Goal: Task Accomplishment & Management: Manage account settings

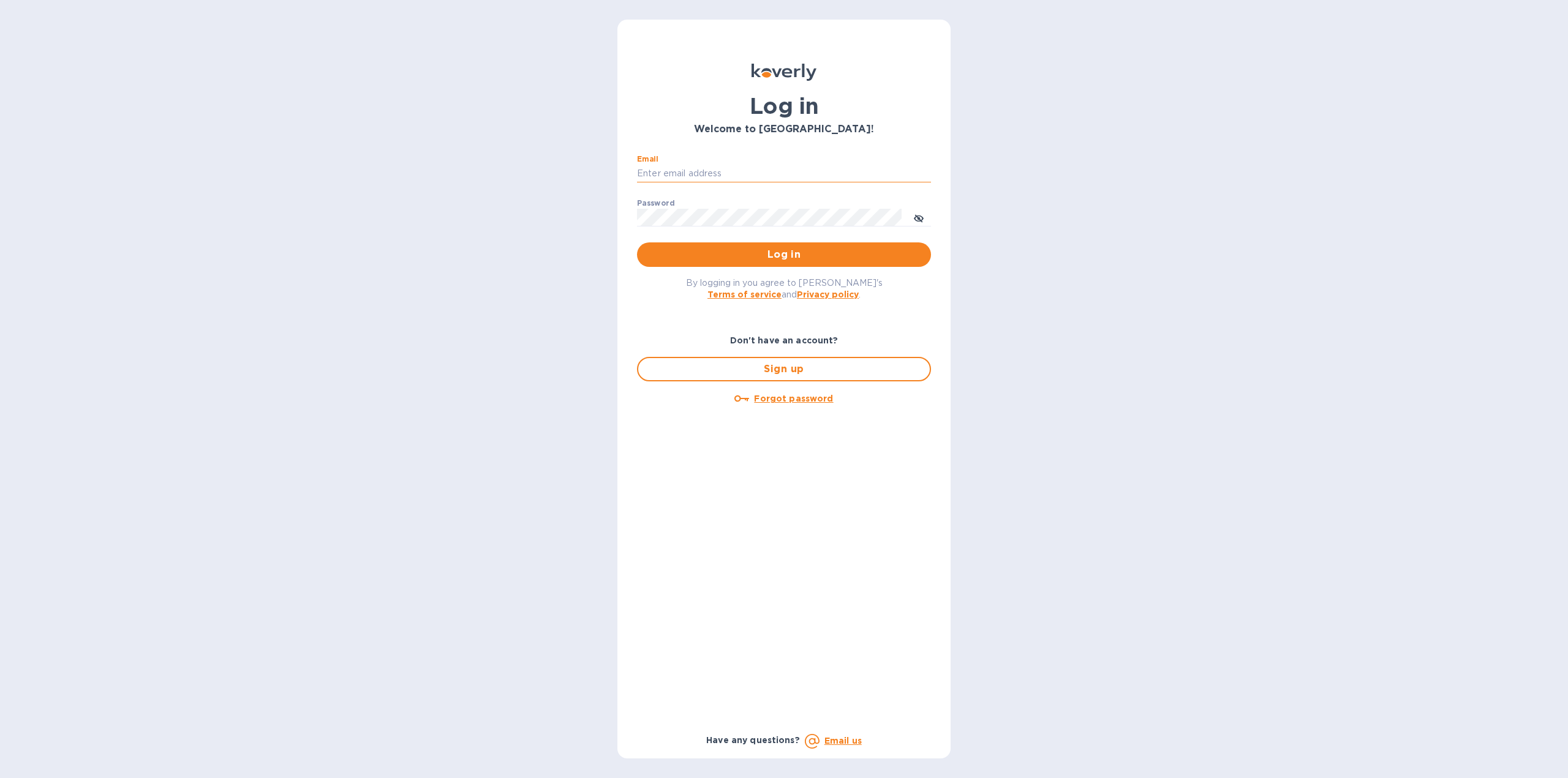
click at [774, 177] on input "Email" at bounding box center [784, 174] width 294 height 18
click at [1024, 160] on div "Log in Welcome to [GEOGRAPHIC_DATA]! Email ​ Password ​ Log in By logging in yo…" at bounding box center [784, 389] width 1568 height 778
drag, startPoint x: 1494, startPoint y: 2, endPoint x: 777, endPoint y: 374, distance: 807.8
click at [777, 374] on span "Sign up" at bounding box center [784, 369] width 272 height 14
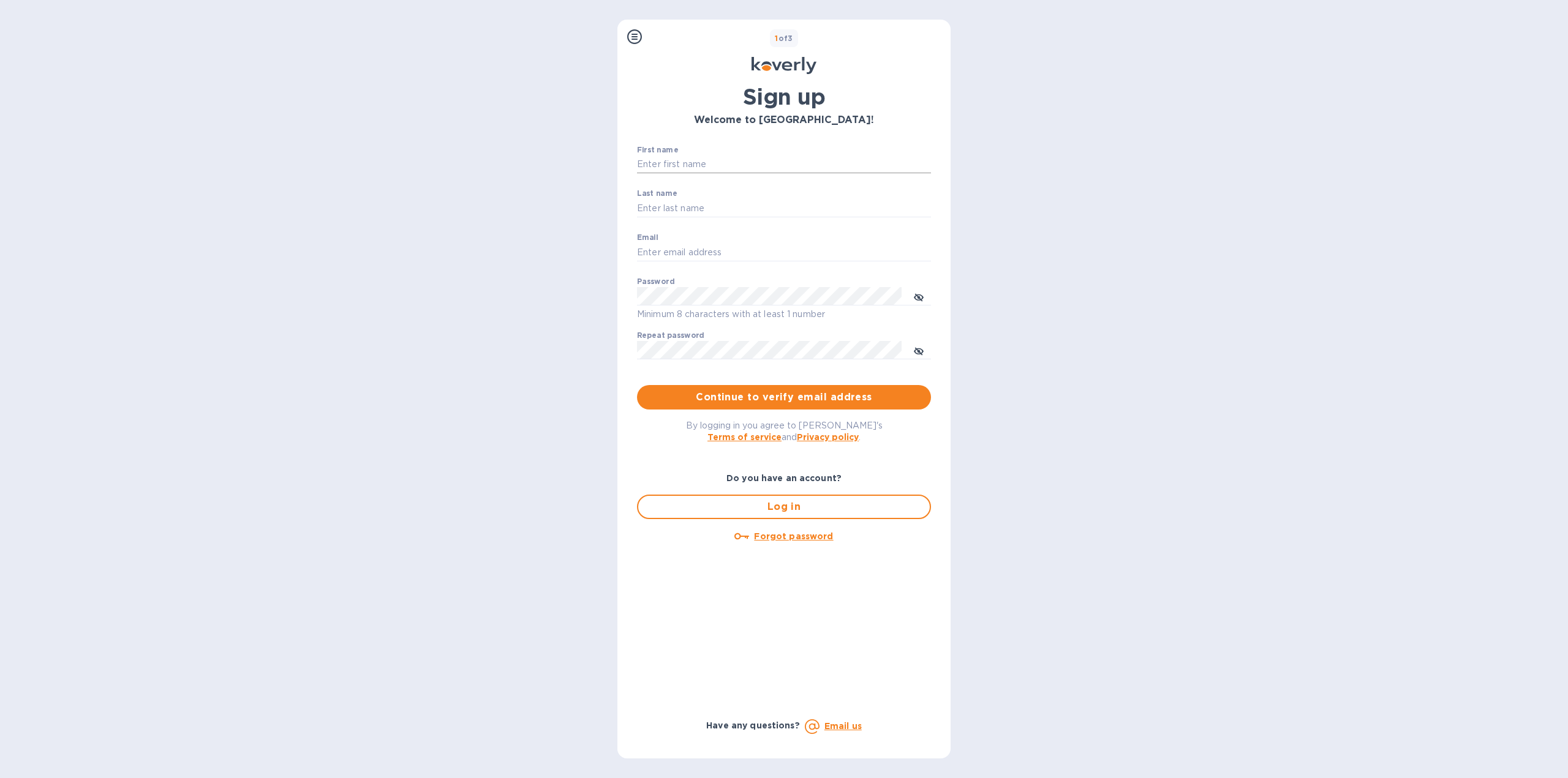
click at [762, 168] on input "First name" at bounding box center [784, 164] width 294 height 18
type input "Wolf"
type input "Englender"
type input "[EMAIL_ADDRESS][DOMAIN_NAME]"
click at [740, 398] on span "Continue to verify email address" at bounding box center [784, 397] width 274 height 14
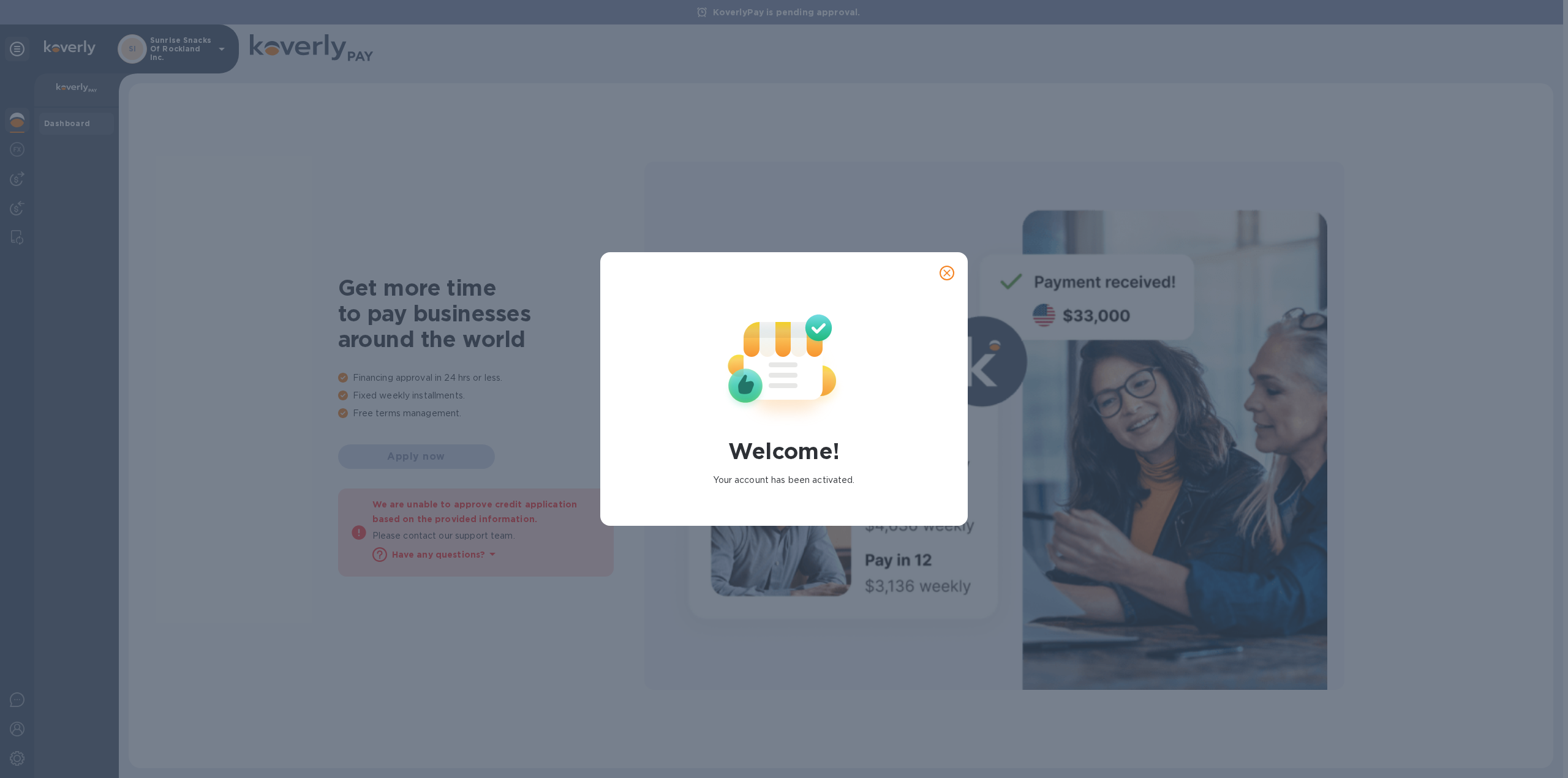
drag, startPoint x: 780, startPoint y: 426, endPoint x: 779, endPoint y: 411, distance: 15.0
click at [780, 425] on icon at bounding box center [784, 363] width 162 height 162
click at [778, 365] on icon at bounding box center [783, 365] width 24 height 0
click at [944, 278] on icon "close" at bounding box center [946, 273] width 12 height 12
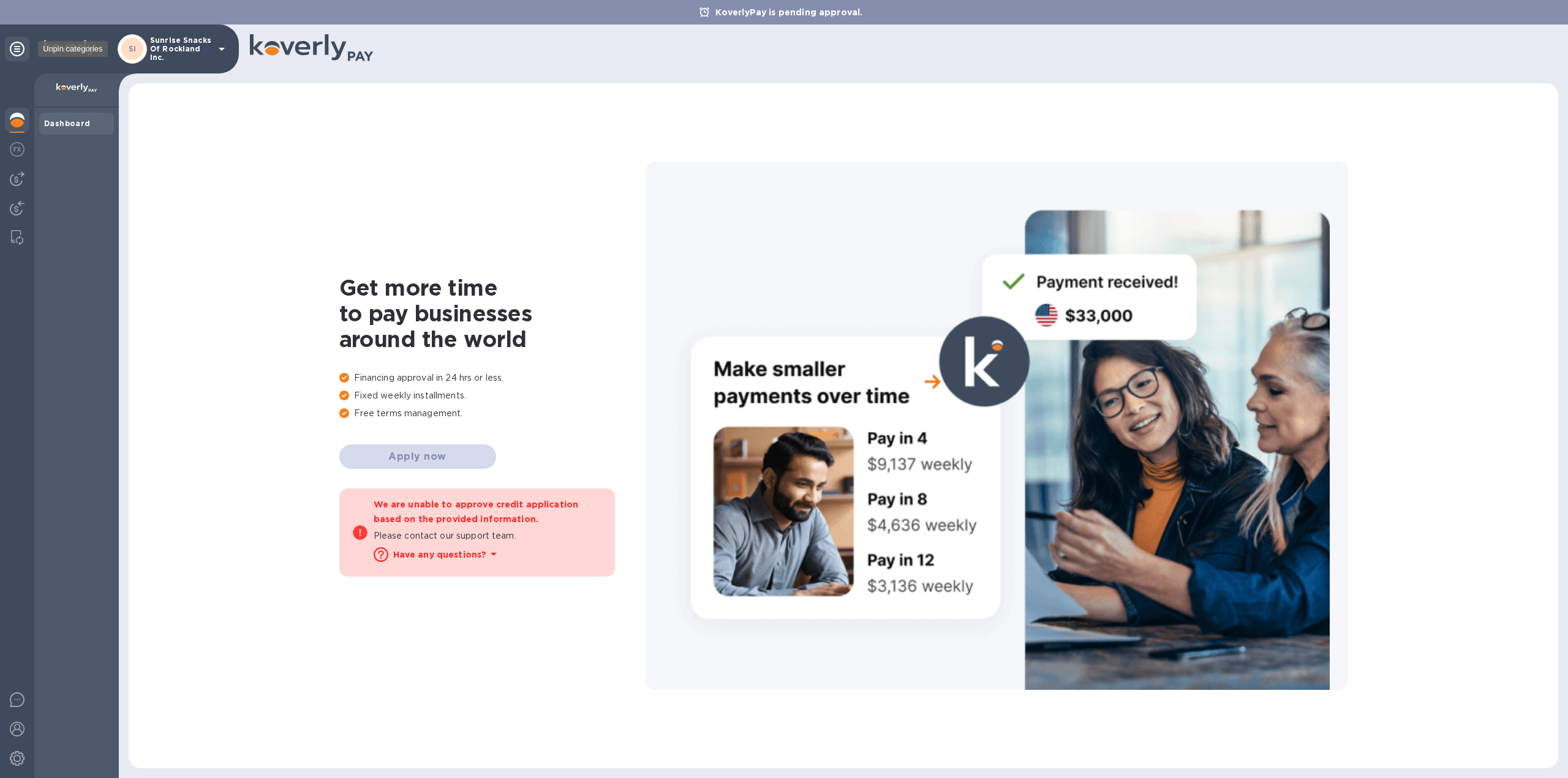
click at [21, 48] on icon at bounding box center [17, 48] width 14 height 14
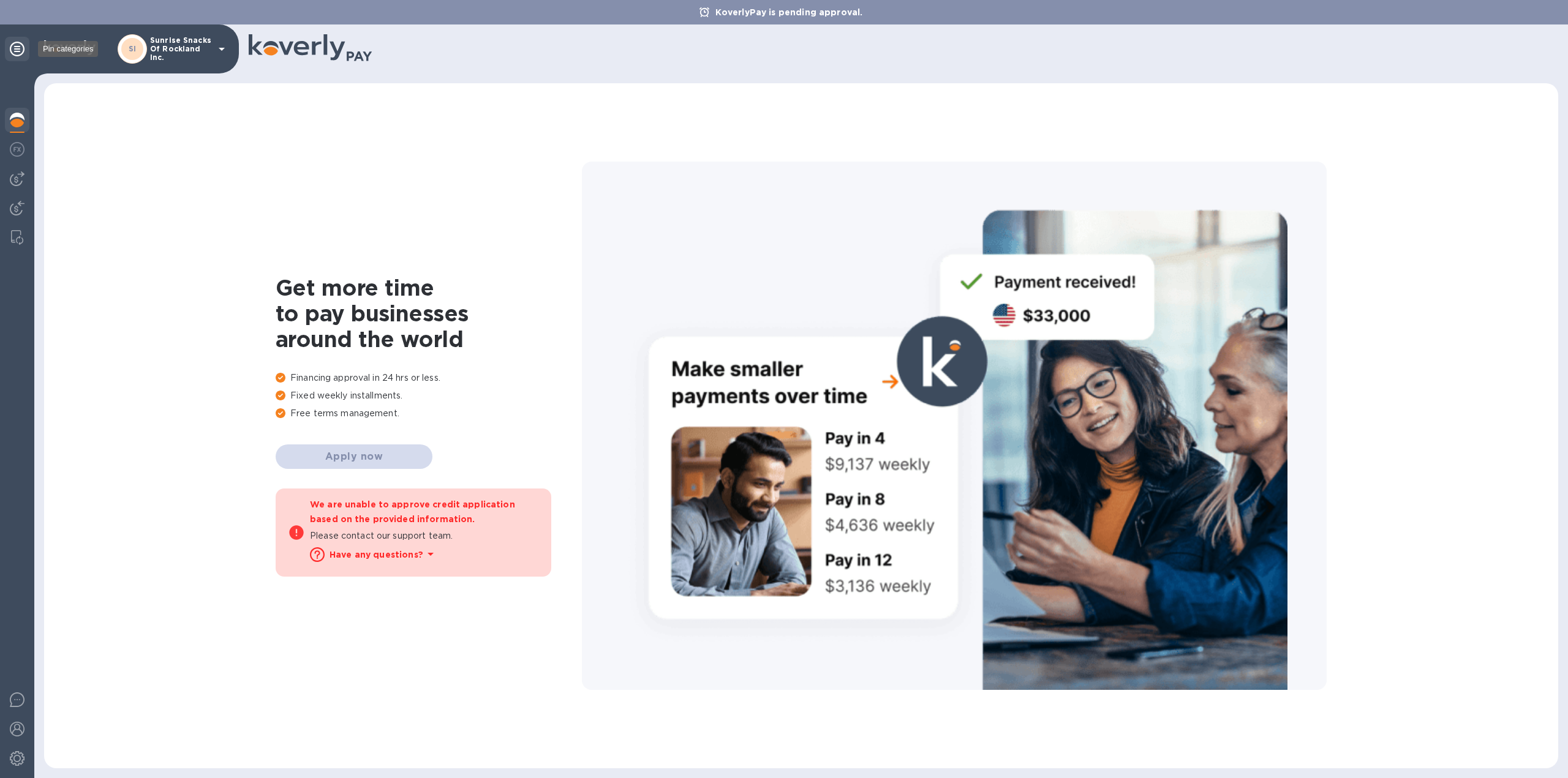
click at [21, 48] on icon at bounding box center [17, 48] width 14 height 14
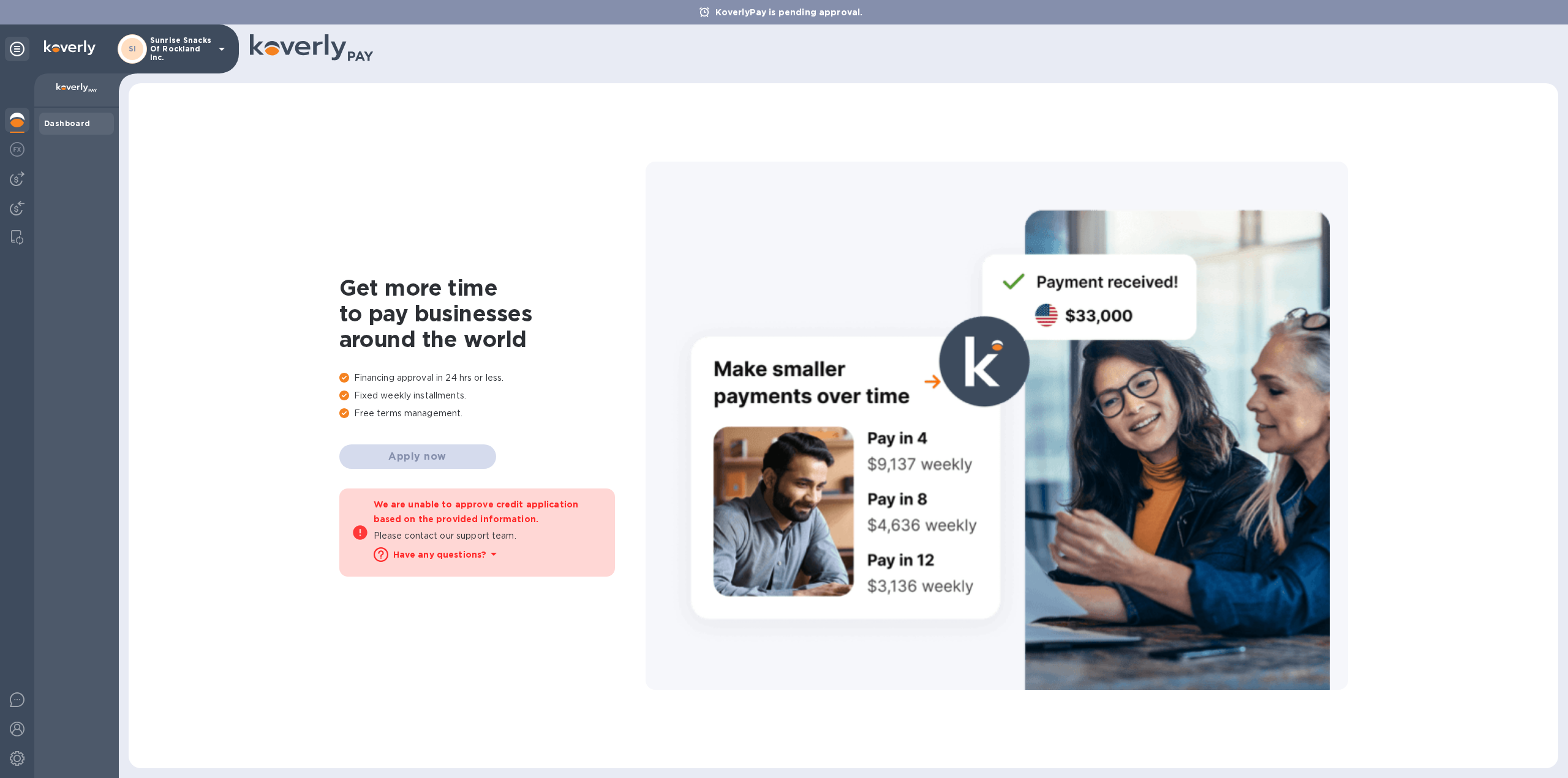
click at [226, 51] on icon at bounding box center [221, 48] width 14 height 14
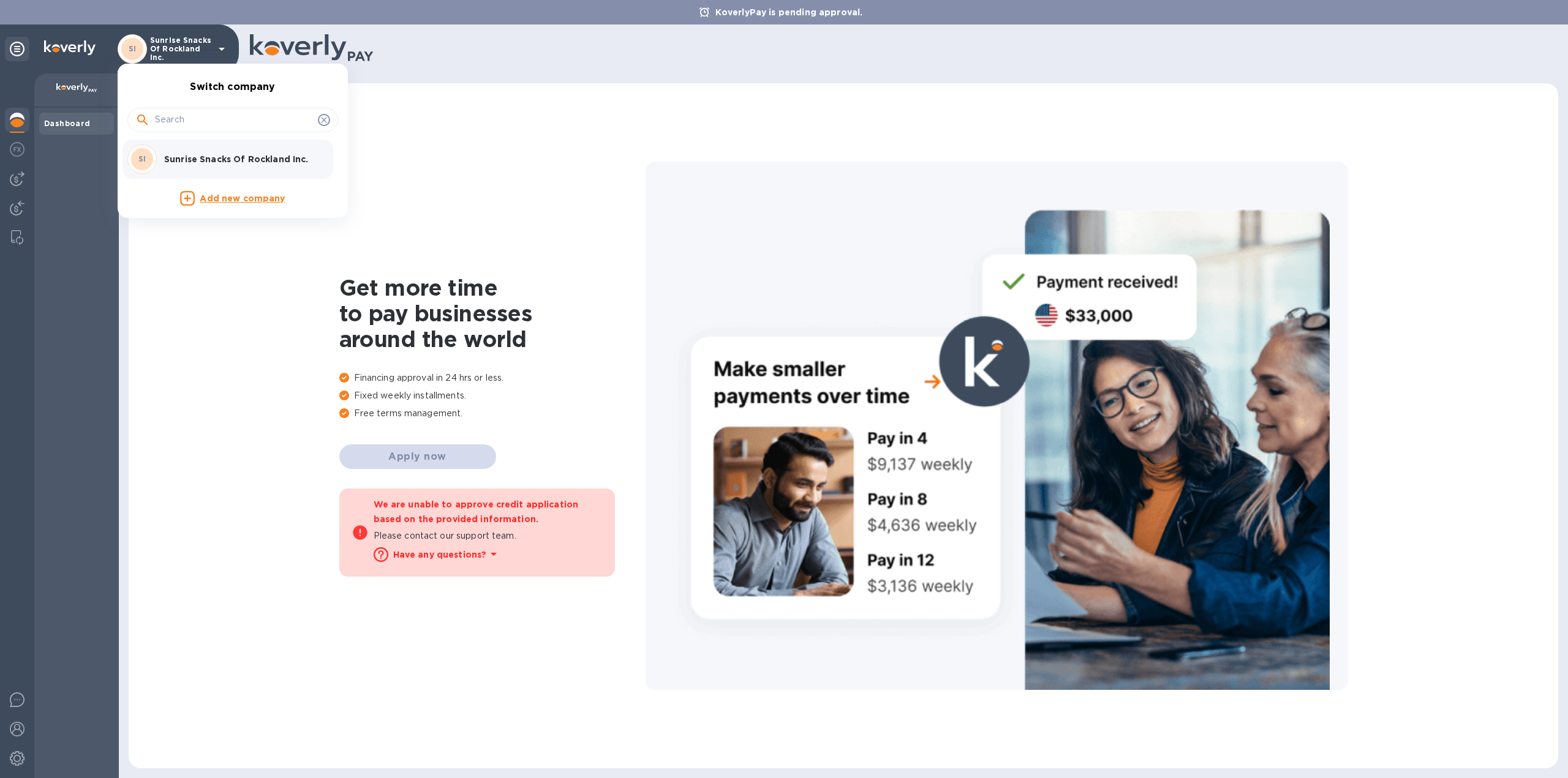
click at [104, 280] on div at bounding box center [784, 389] width 1568 height 778
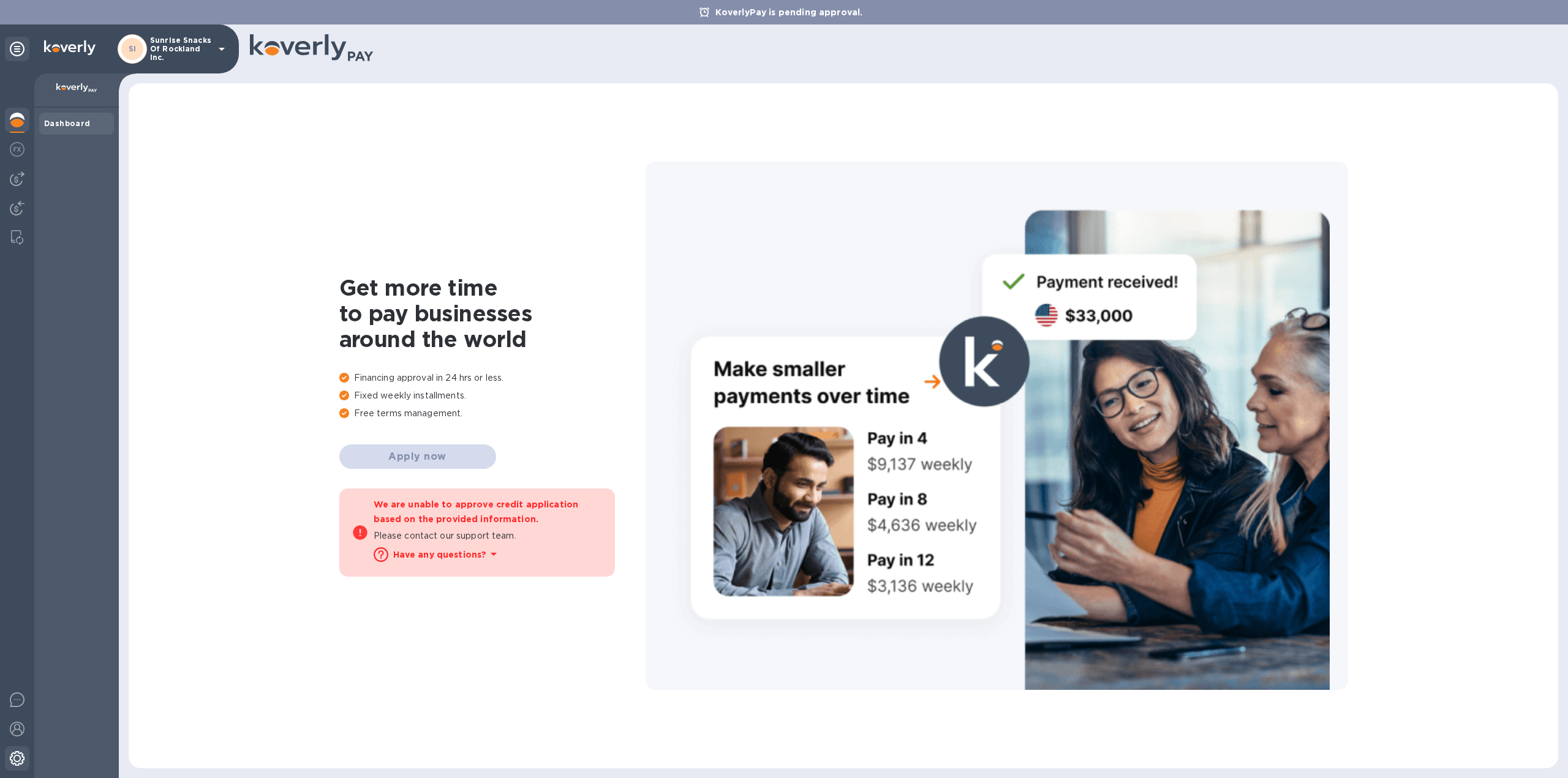
click at [15, 761] on img at bounding box center [17, 758] width 14 height 14
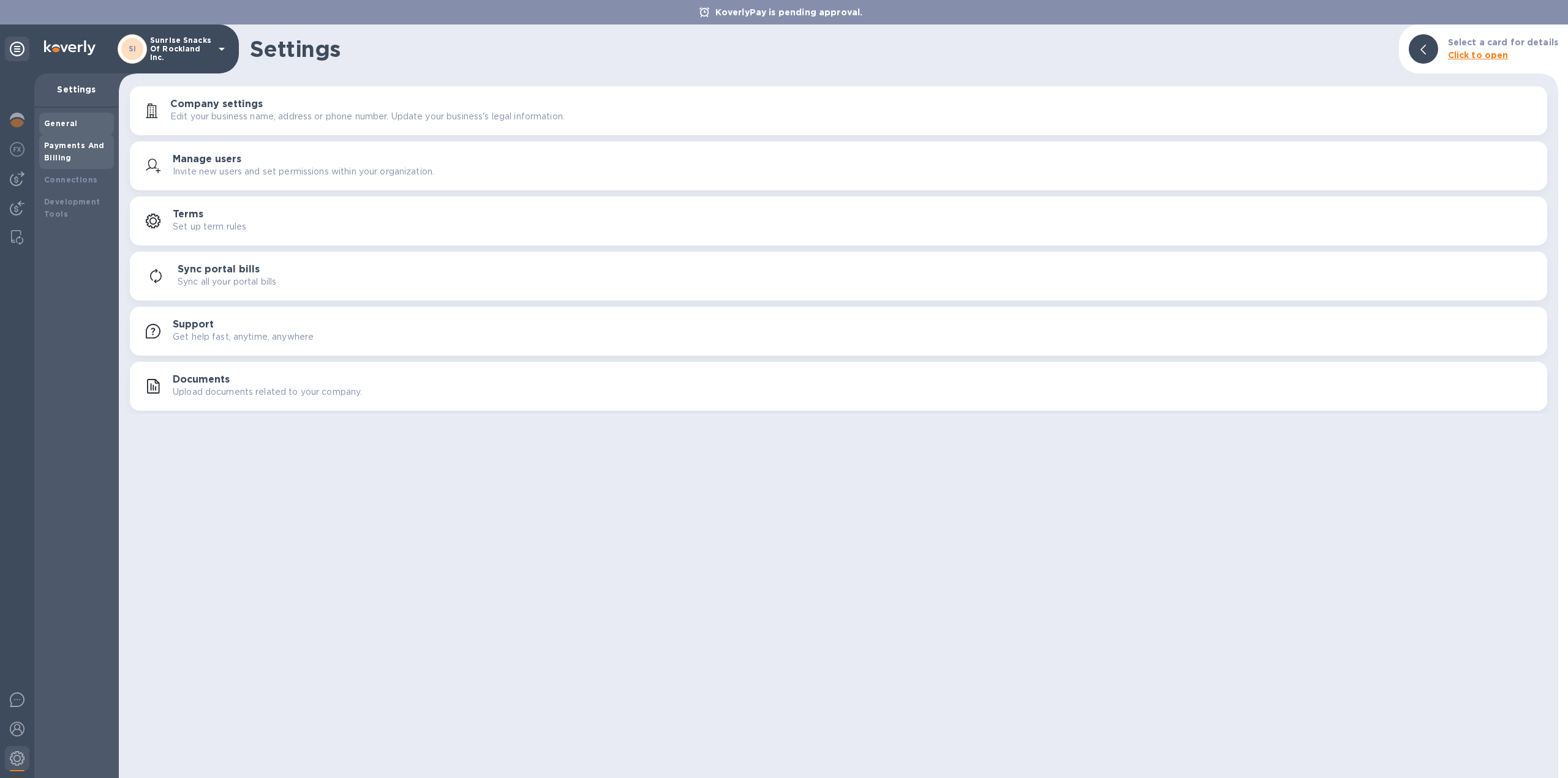
click at [69, 150] on div "Payments And Billing" at bounding box center [76, 151] width 65 height 24
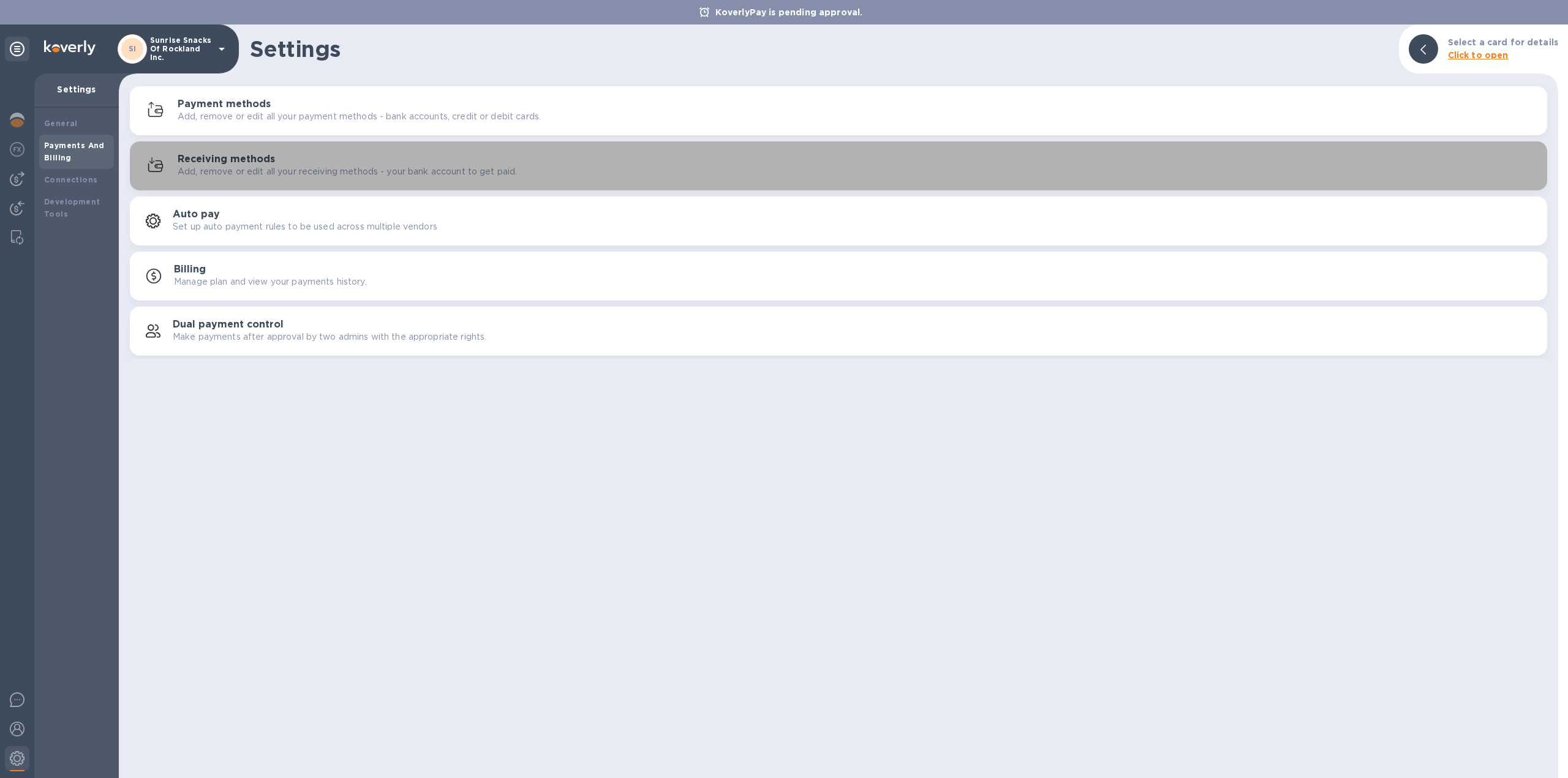
click at [217, 158] on h3 "Receiving methods" at bounding box center [226, 159] width 98 height 11
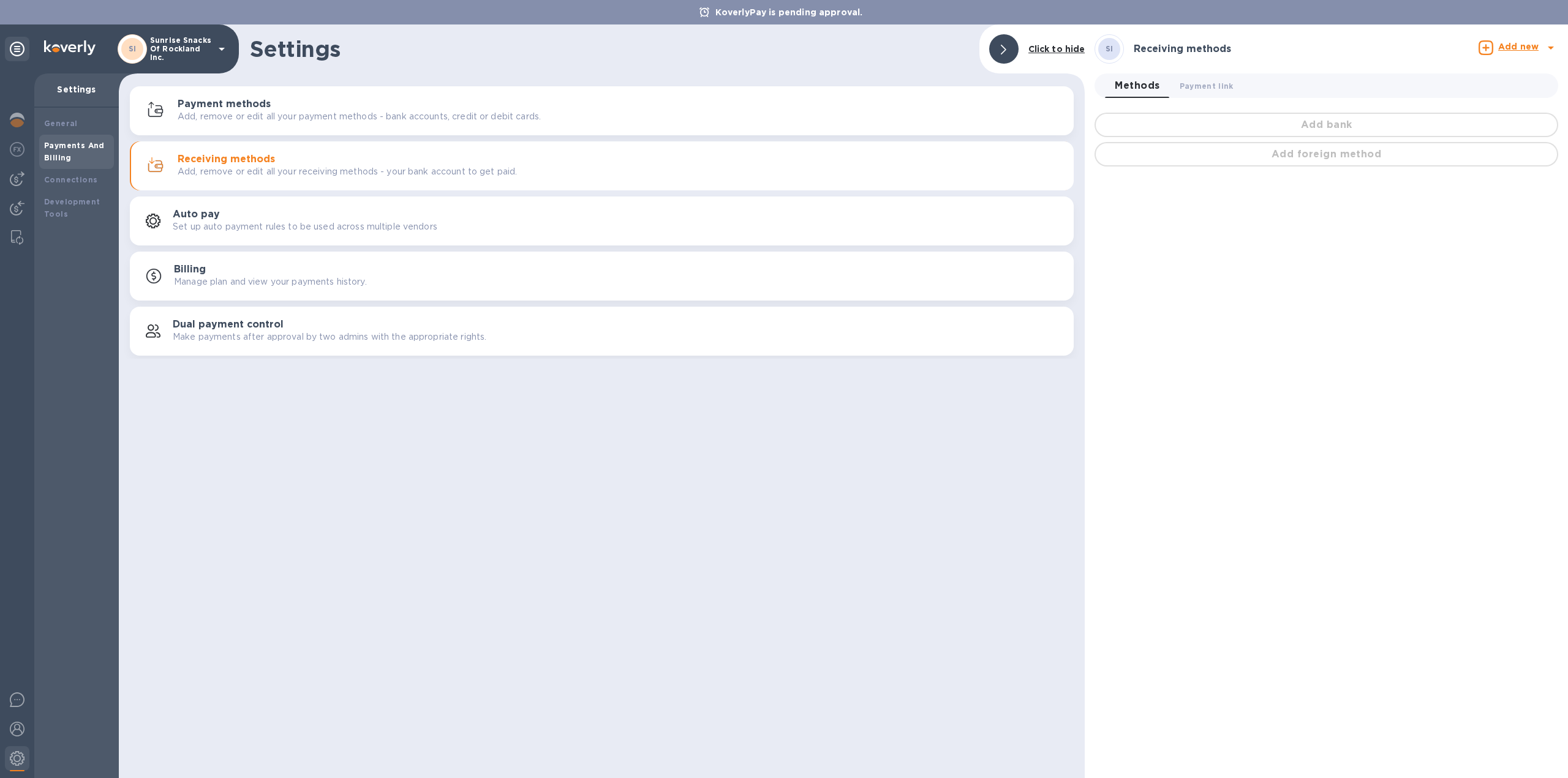
click at [1287, 125] on div "Add bank" at bounding box center [1326, 125] width 469 height 30
click at [1508, 48] on b "Add new" at bounding box center [1517, 46] width 40 height 10
click at [1474, 103] on ul "Receiving method Bank account Add foreign method" at bounding box center [1475, 107] width 167 height 75
click at [1483, 101] on ul "Receiving method Bank account Add foreign method" at bounding box center [1475, 107] width 167 height 75
click at [1367, 241] on div at bounding box center [784, 389] width 1568 height 778
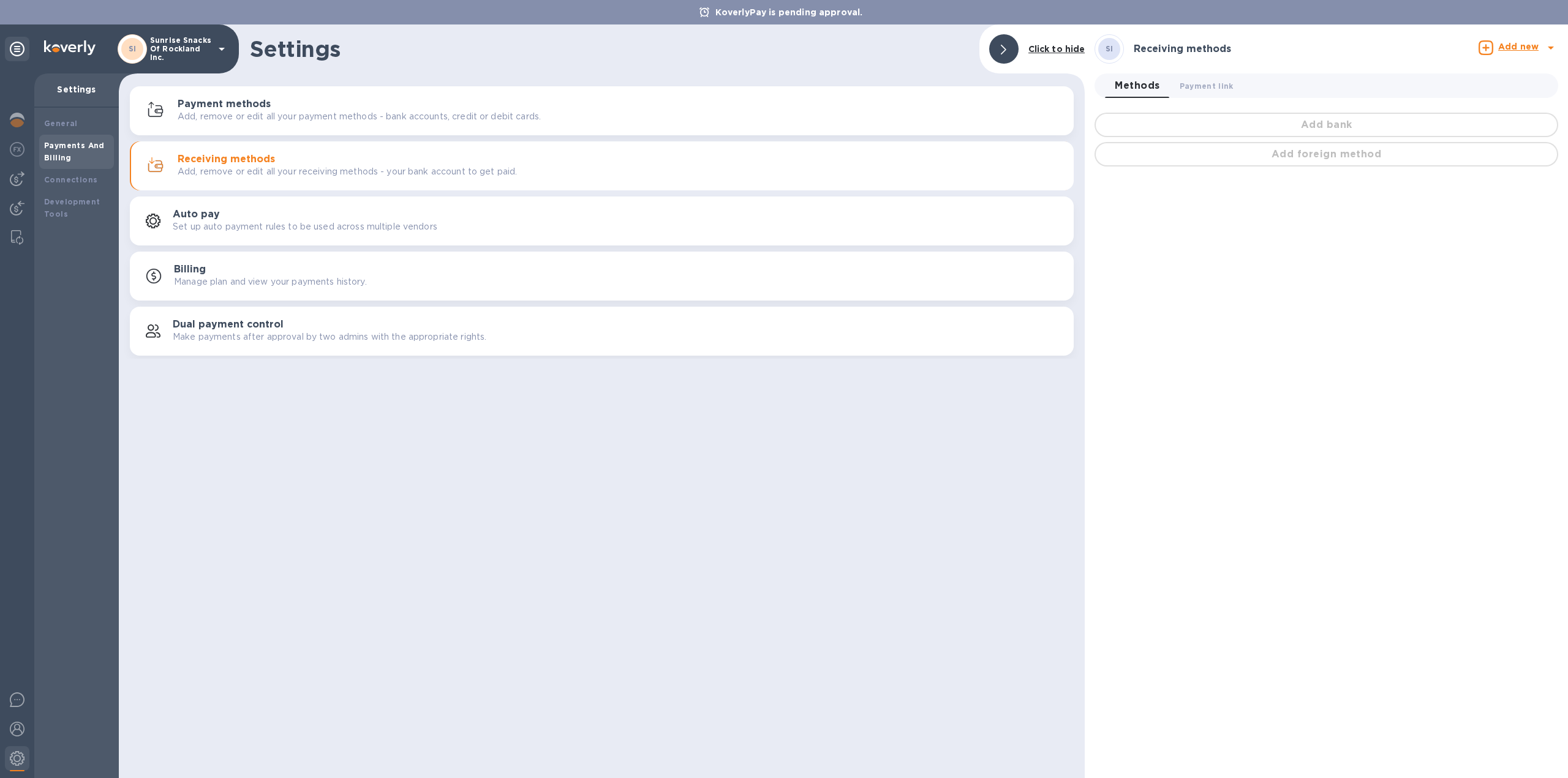
click at [349, 121] on p "Add, remove or edit all your payment methods - bank accounts, credit or debit c…" at bounding box center [360, 117] width 363 height 13
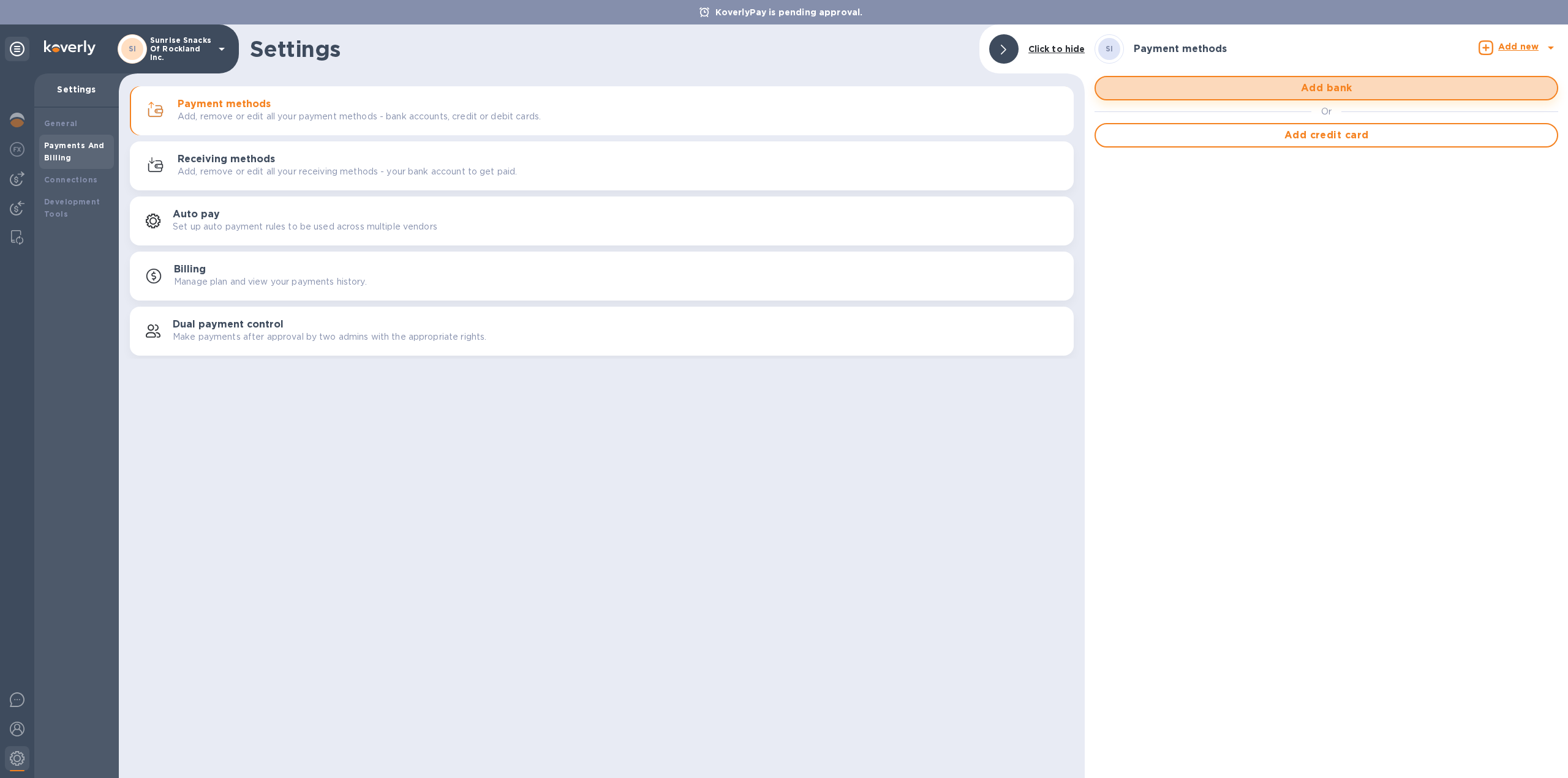
click at [1255, 90] on span "Add bank" at bounding box center [1326, 88] width 441 height 14
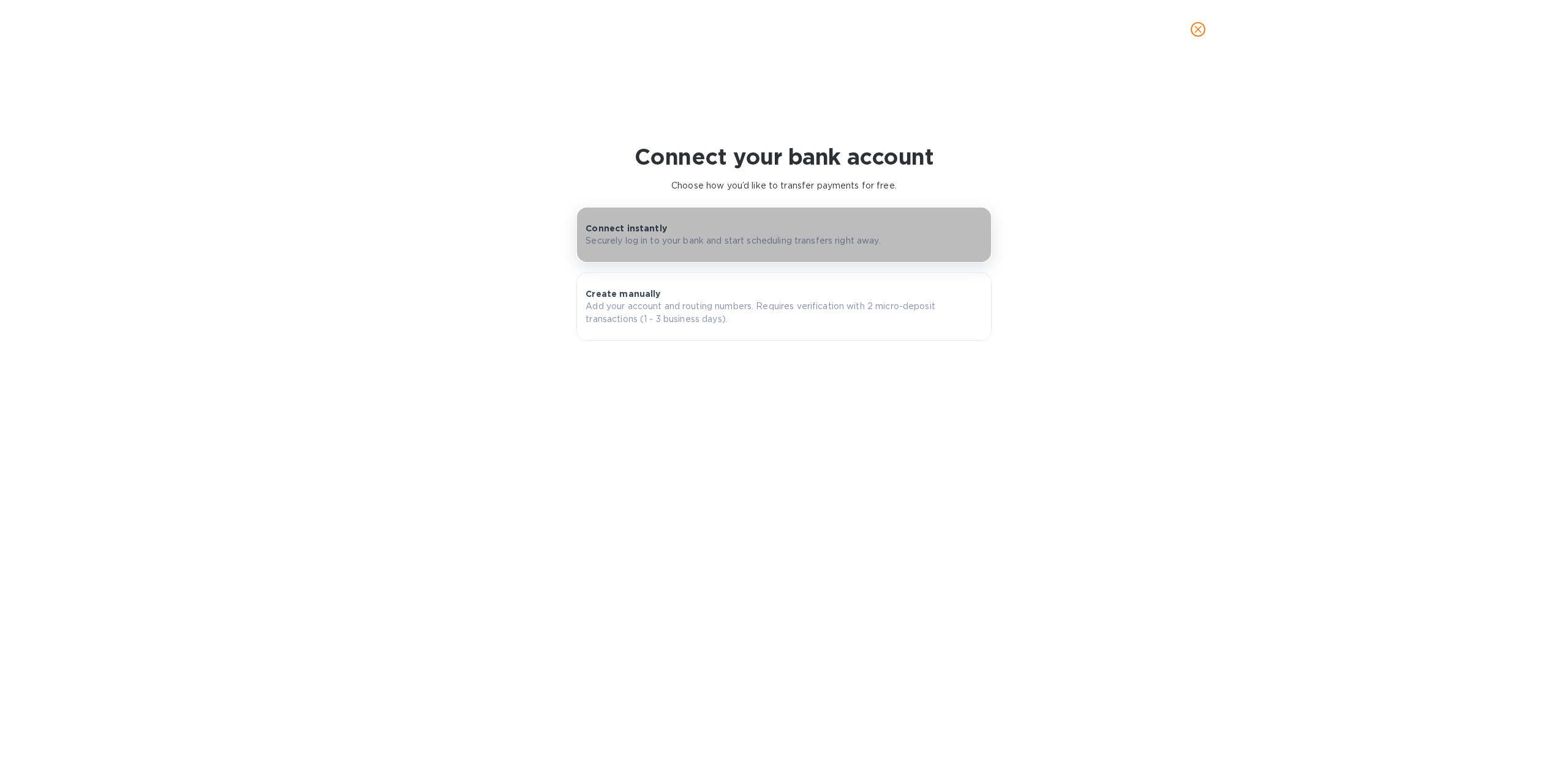
click at [723, 226] on div "Connect instantly Securely log in to your bank and start scheduling transfers r…" at bounding box center [783, 235] width 396 height 25
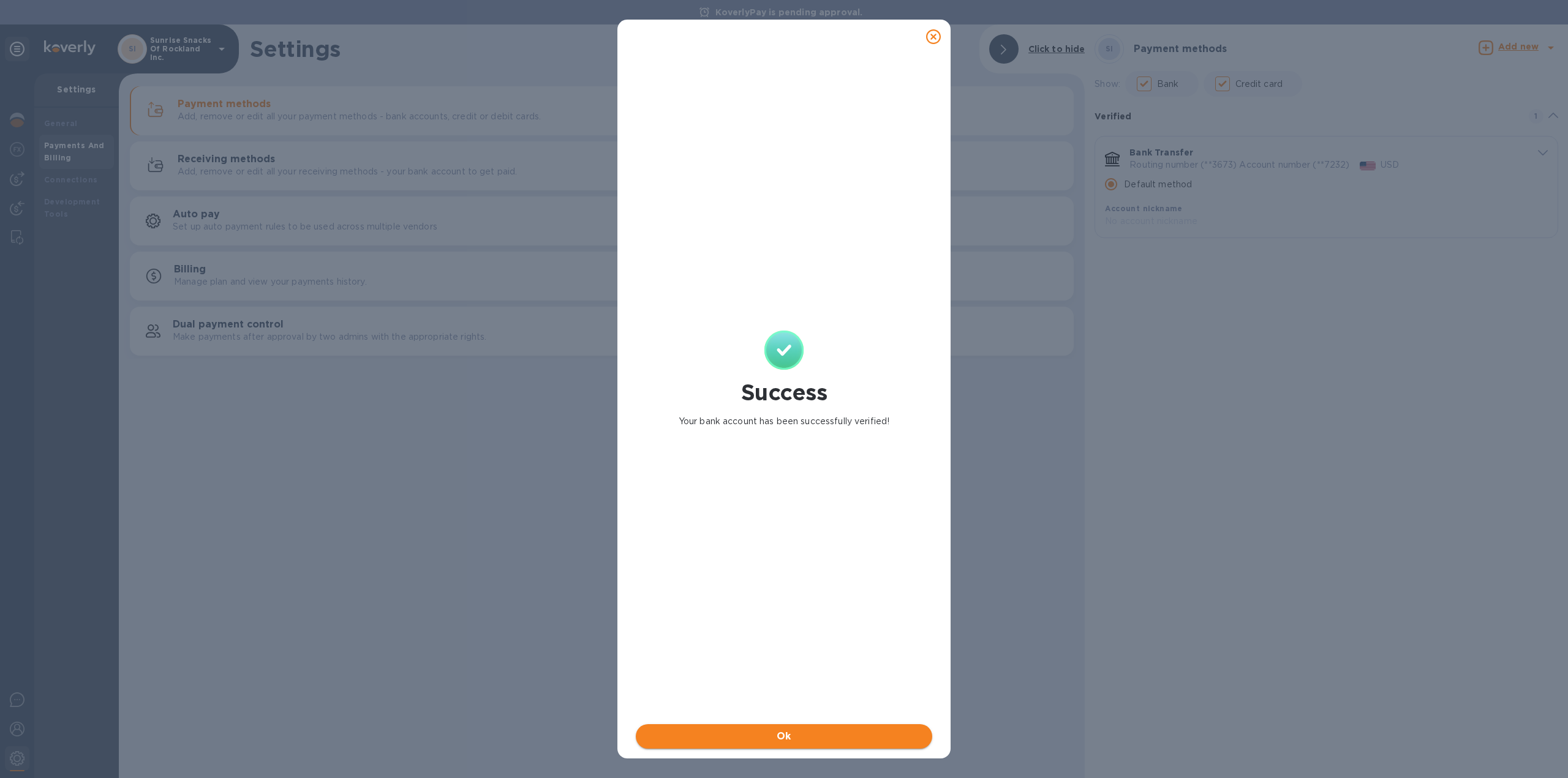
click at [774, 729] on span "Ok" at bounding box center [784, 736] width 277 height 14
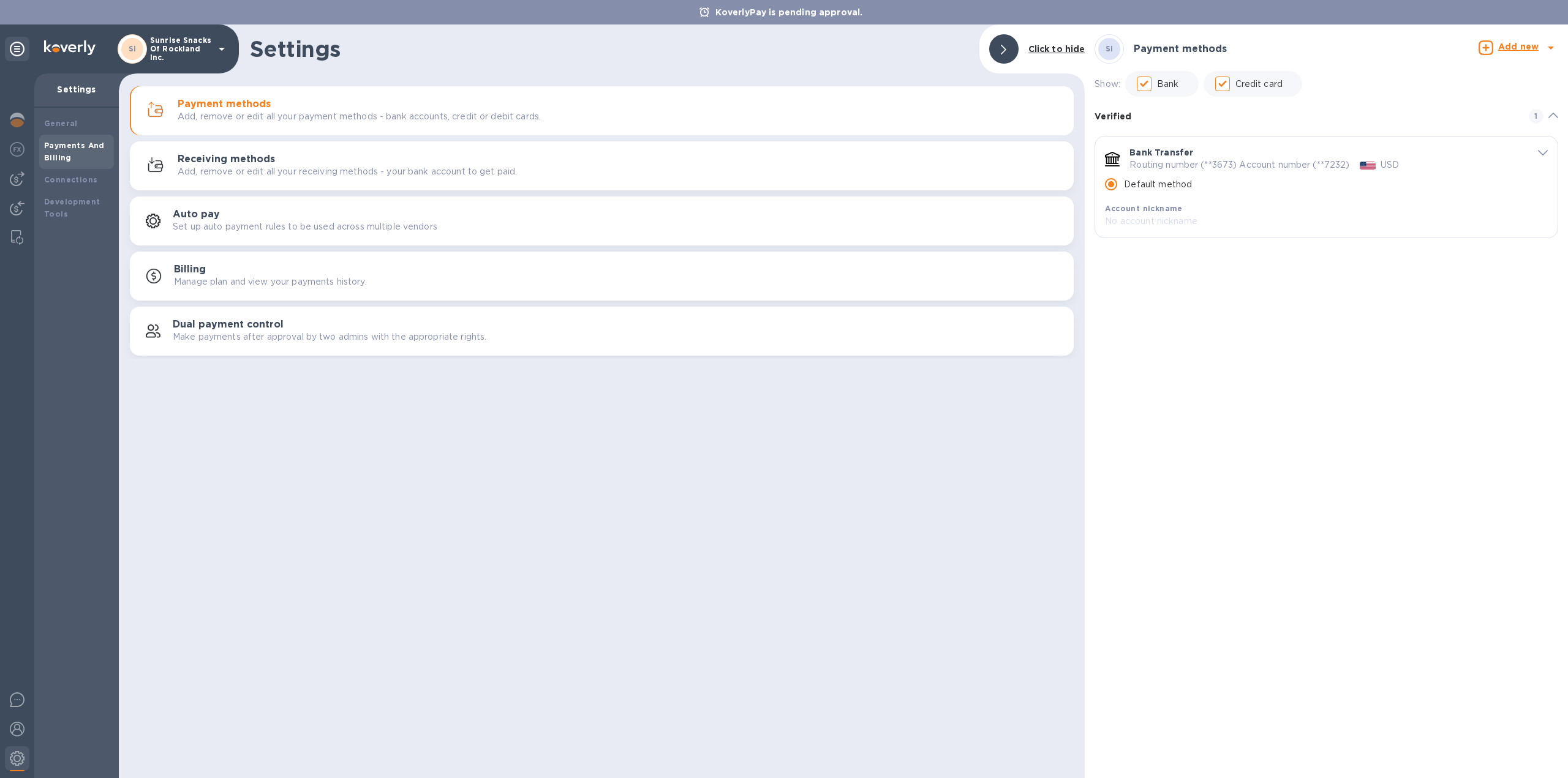
click at [585, 173] on div "Receiving methods Add, remove or edit all your receiving methods - your bank ac…" at bounding box center [621, 166] width 886 height 24
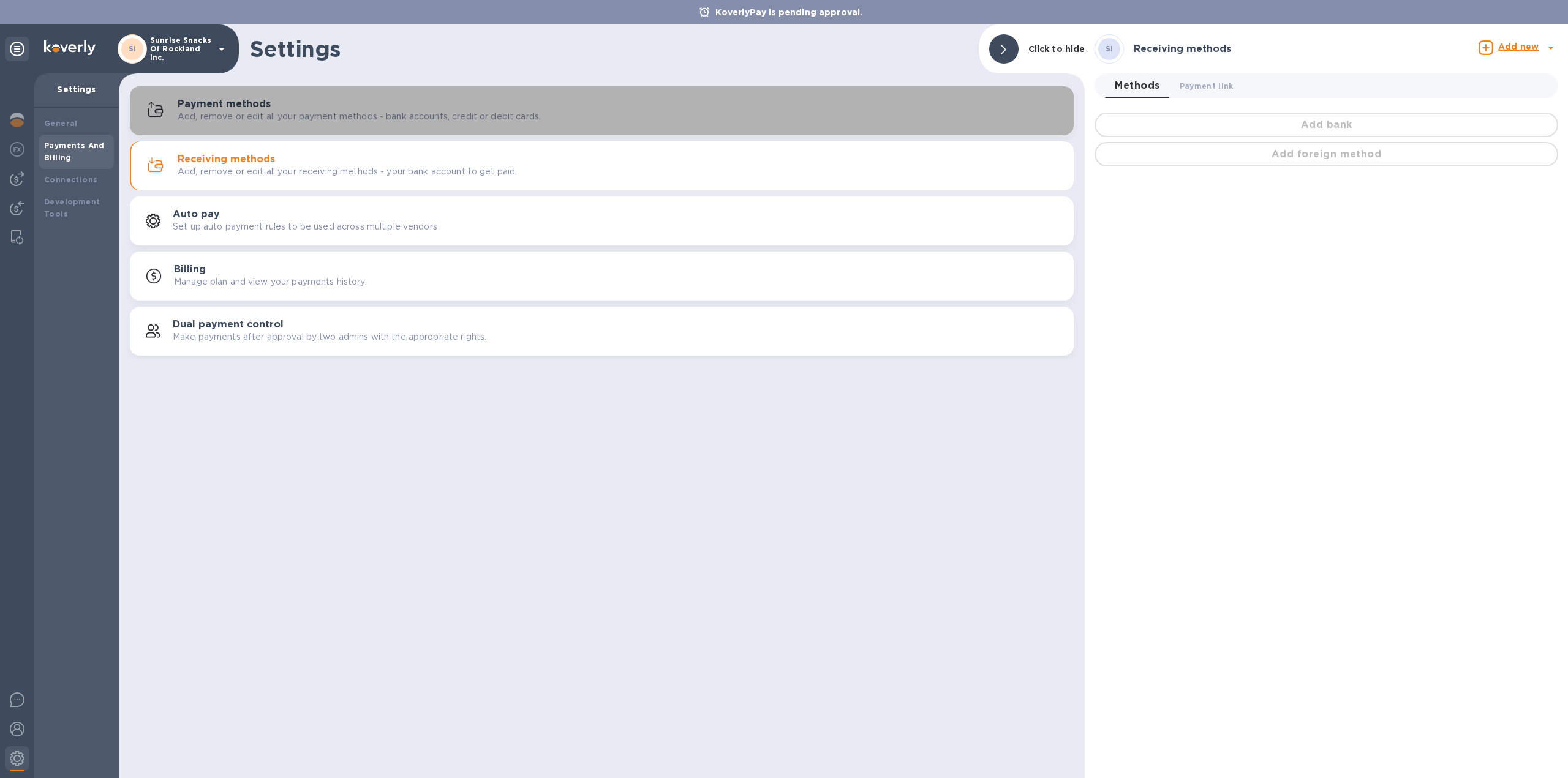
click at [240, 114] on p "Add, remove or edit all your payment methods - bank accounts, credit or debit c…" at bounding box center [360, 117] width 363 height 13
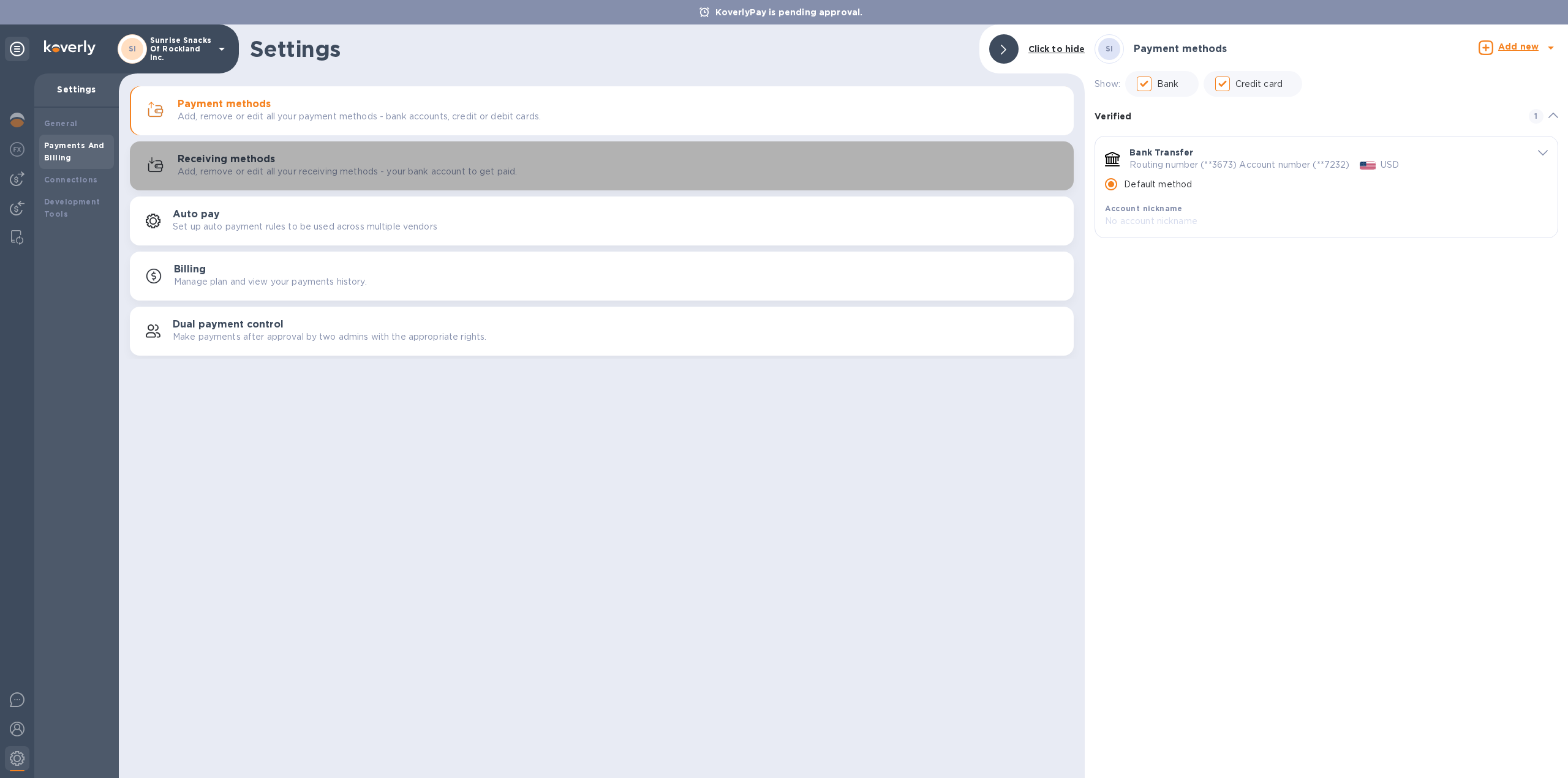
click at [420, 175] on p "Add, remove or edit all your receiving methods - your bank account to get paid." at bounding box center [348, 171] width 339 height 13
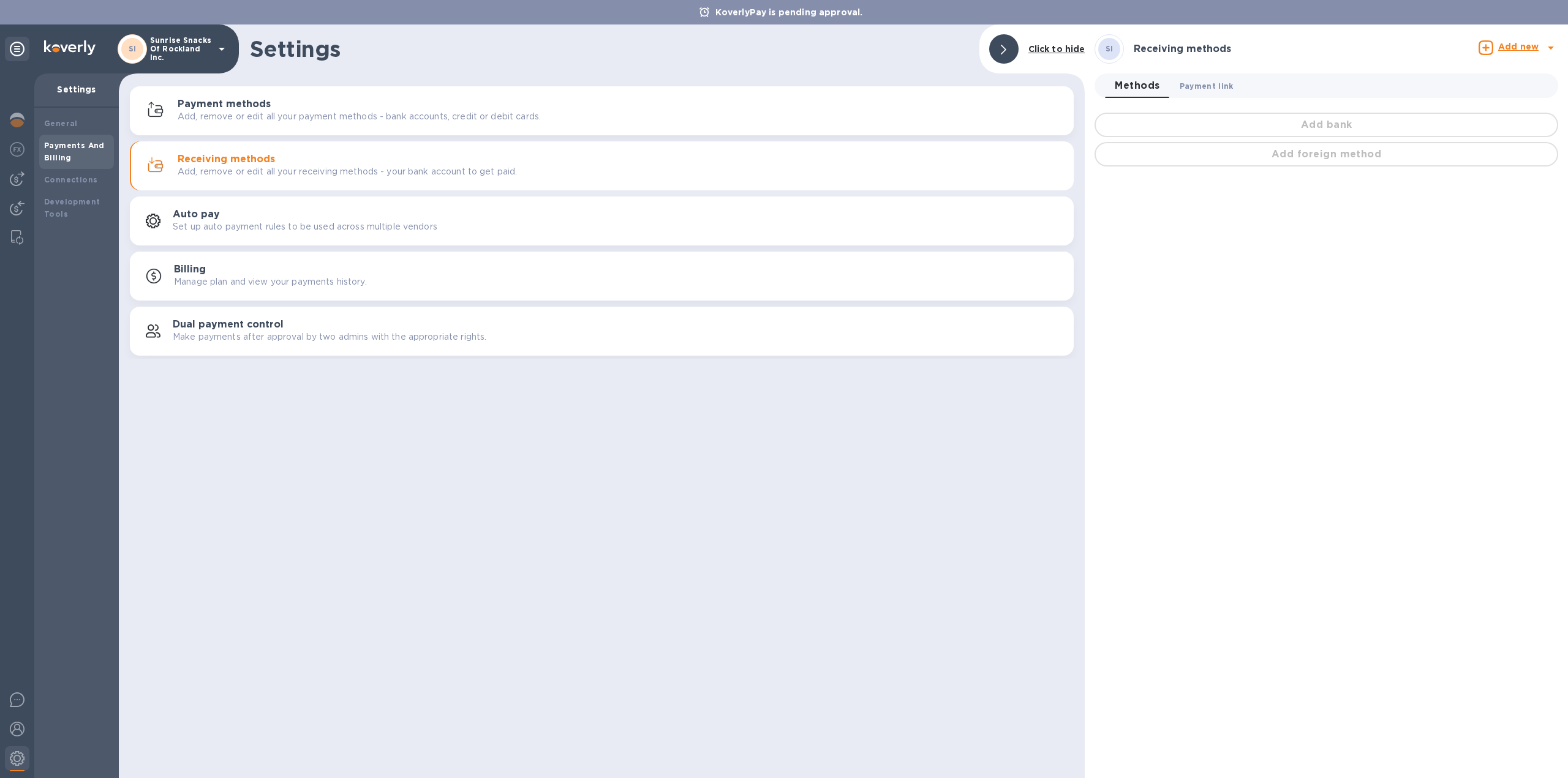
click at [1205, 87] on span "Payment link 0" at bounding box center [1206, 86] width 54 height 13
click at [1142, 83] on span "Methods 0" at bounding box center [1133, 86] width 36 height 13
click at [1196, 128] on div "Add bank" at bounding box center [1326, 125] width 469 height 30
click at [1317, 125] on div "Add bank" at bounding box center [1326, 125] width 469 height 30
click at [1315, 153] on div "Add foreign method" at bounding box center [1326, 154] width 469 height 30
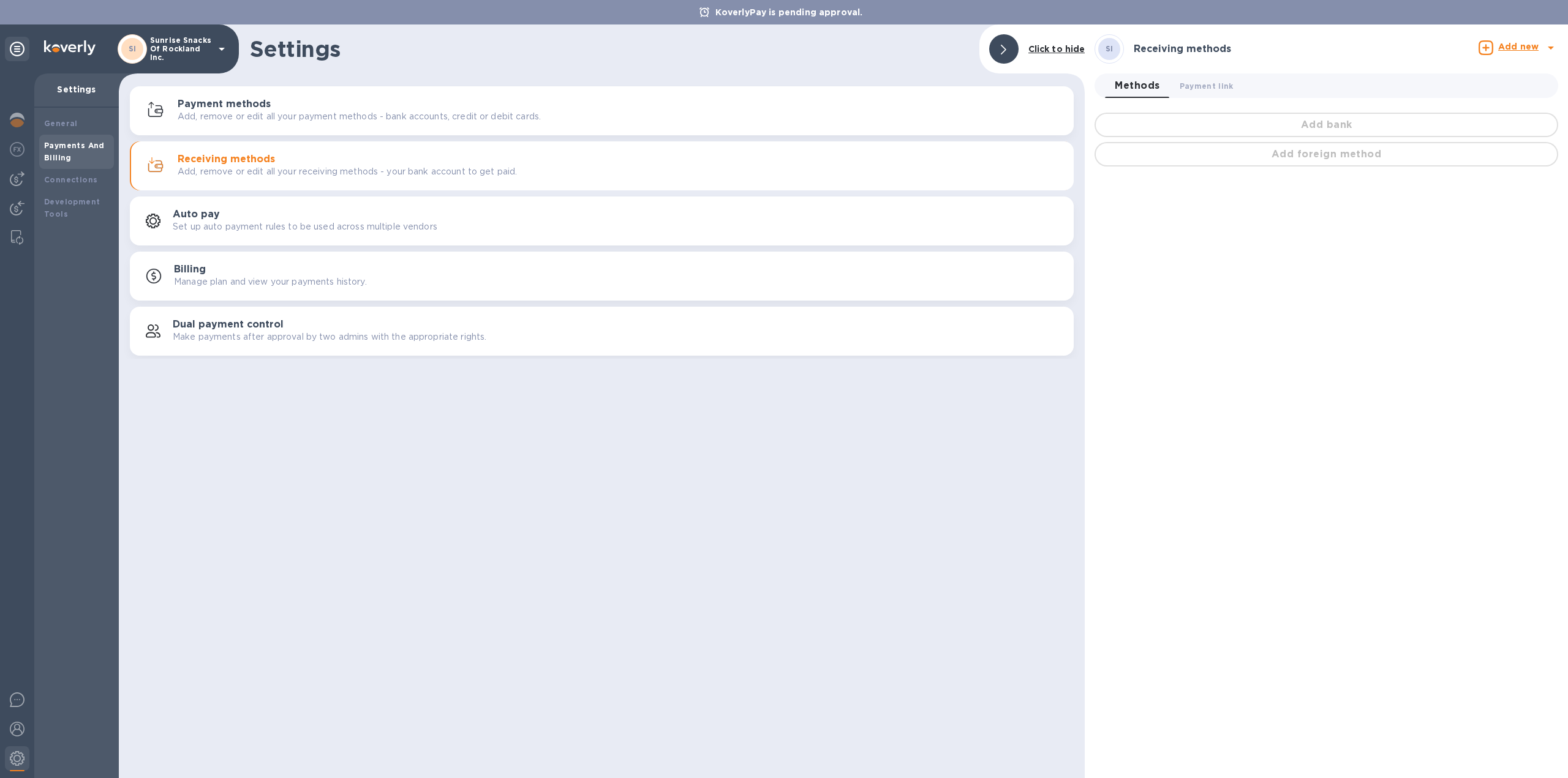
click at [1528, 46] on b "Add new" at bounding box center [1517, 46] width 40 height 10
click at [1474, 98] on ul "Receiving method Bank account Add foreign method" at bounding box center [1475, 107] width 167 height 75
click at [1451, 129] on ul "Receiving method Bank account Add foreign method" at bounding box center [1475, 107] width 167 height 75
click at [1308, 235] on div at bounding box center [784, 389] width 1568 height 778
click at [1213, 82] on span "Payment link 0" at bounding box center [1206, 86] width 54 height 13
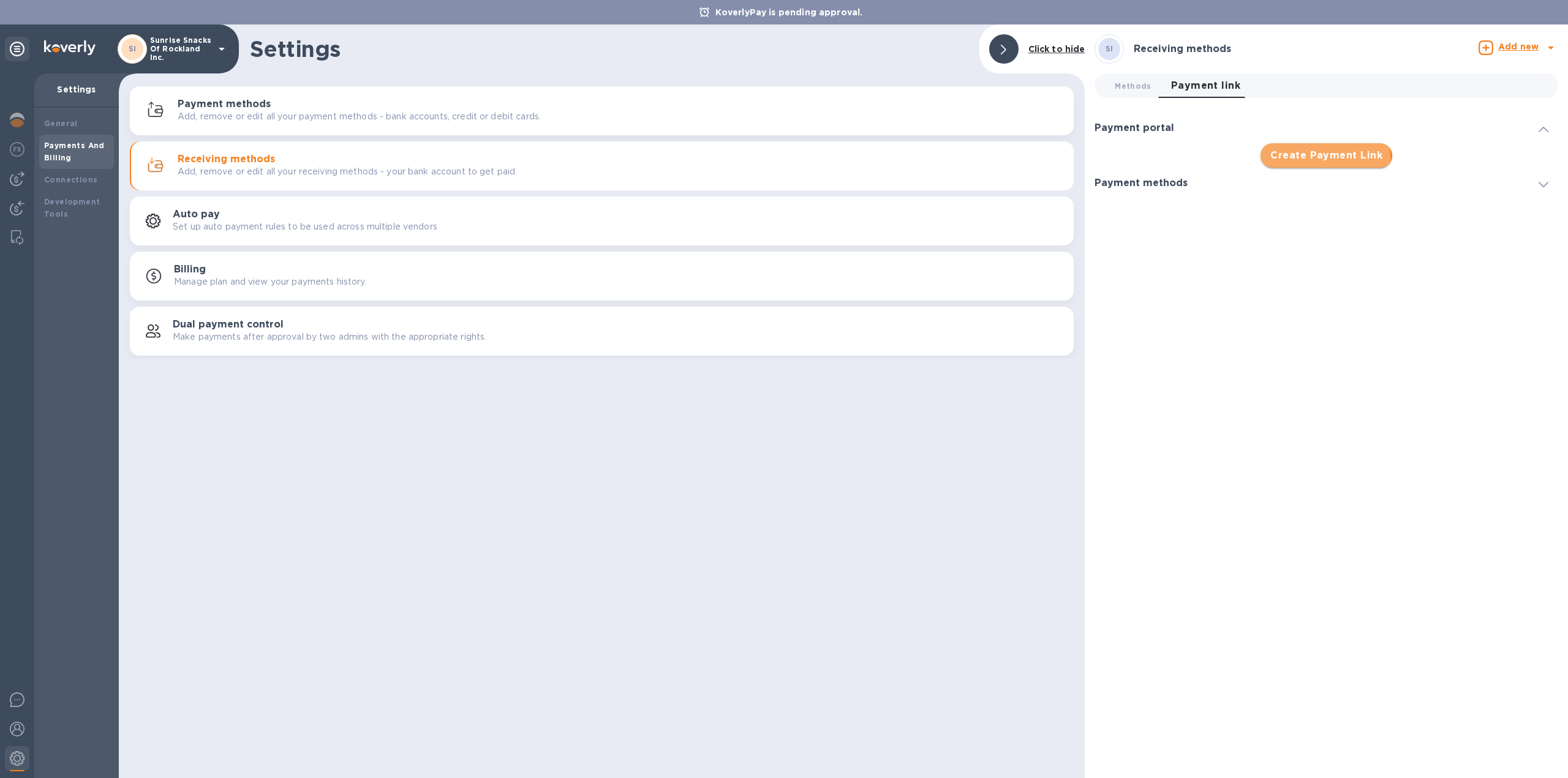
click at [1312, 157] on span "Create Payment Link" at bounding box center [1326, 155] width 112 height 14
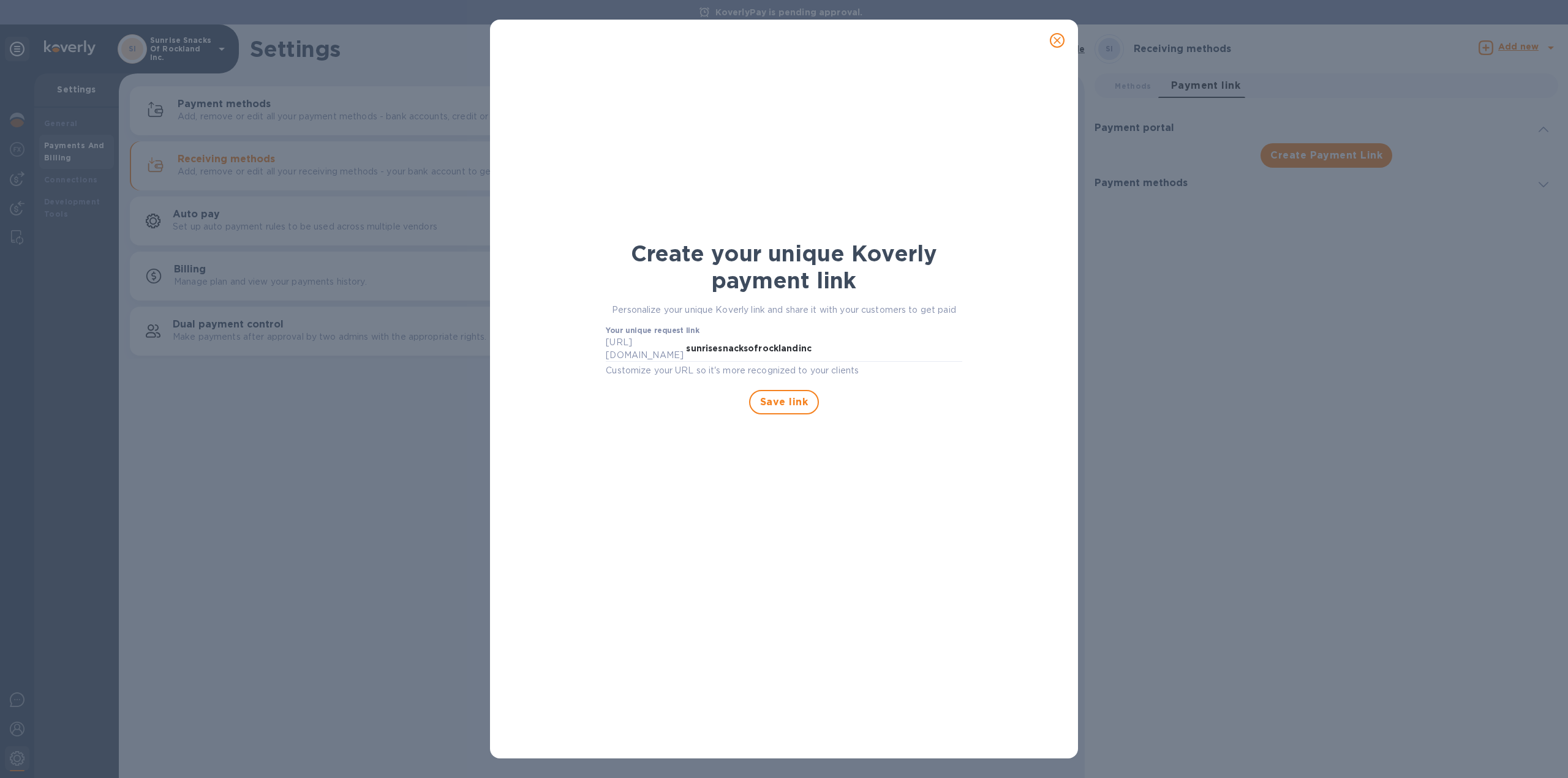
drag, startPoint x: 790, startPoint y: 392, endPoint x: 919, endPoint y: 413, distance: 130.7
click at [919, 413] on div "Create your unique Koverly payment link Personalize your unique Koverly link an…" at bounding box center [783, 327] width 370 height 189
click at [787, 399] on span "Save link" at bounding box center [784, 402] width 48 height 14
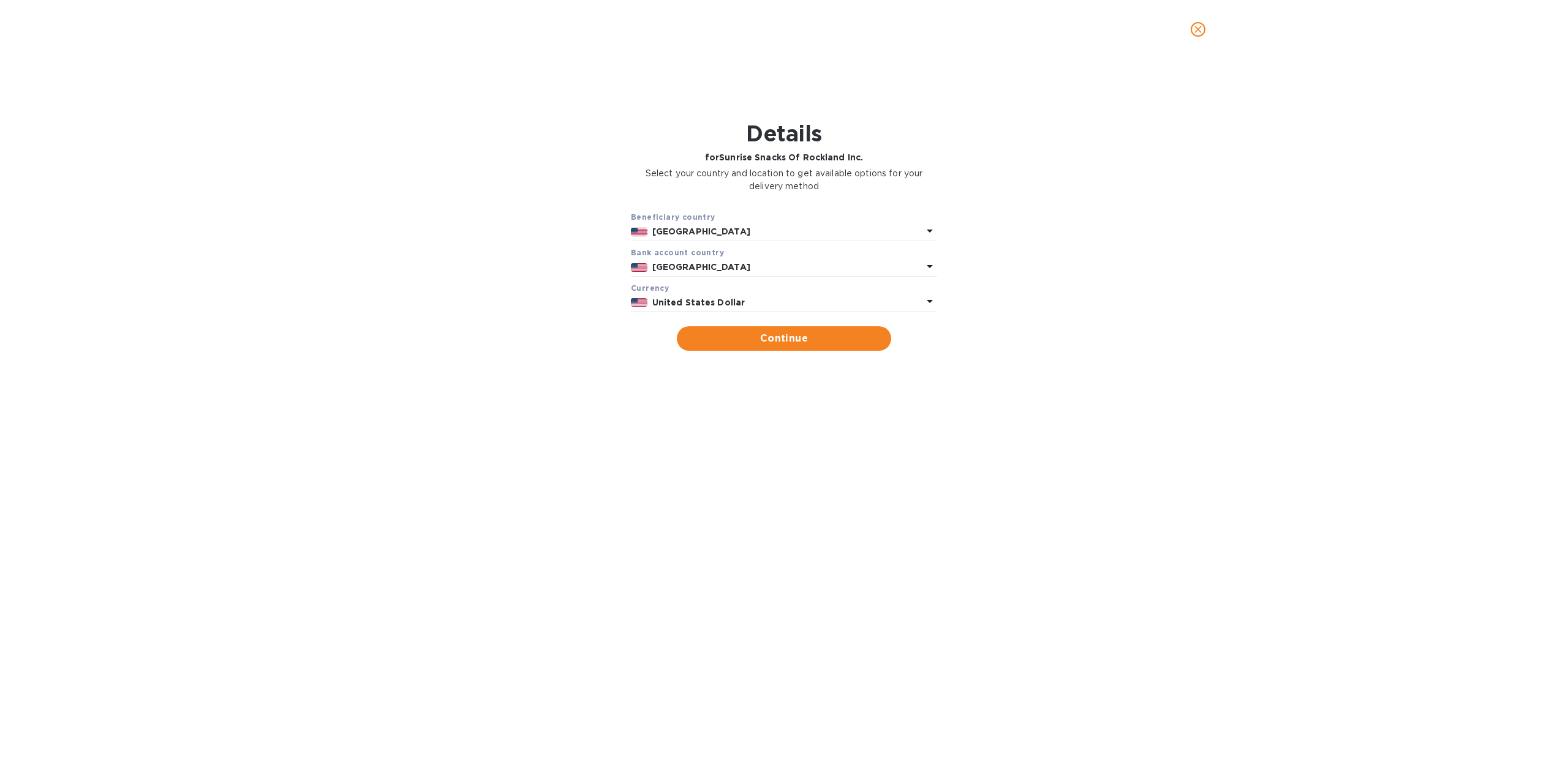
click at [924, 229] on icon at bounding box center [929, 230] width 14 height 14
click at [1146, 229] on div "Beneficiary country [GEOGRAPHIC_DATA] Bank account cоuntry [GEOGRAPHIC_DATA] Cu…" at bounding box center [784, 281] width 1536 height 155
click at [778, 335] on span "Continue" at bounding box center [784, 338] width 195 height 14
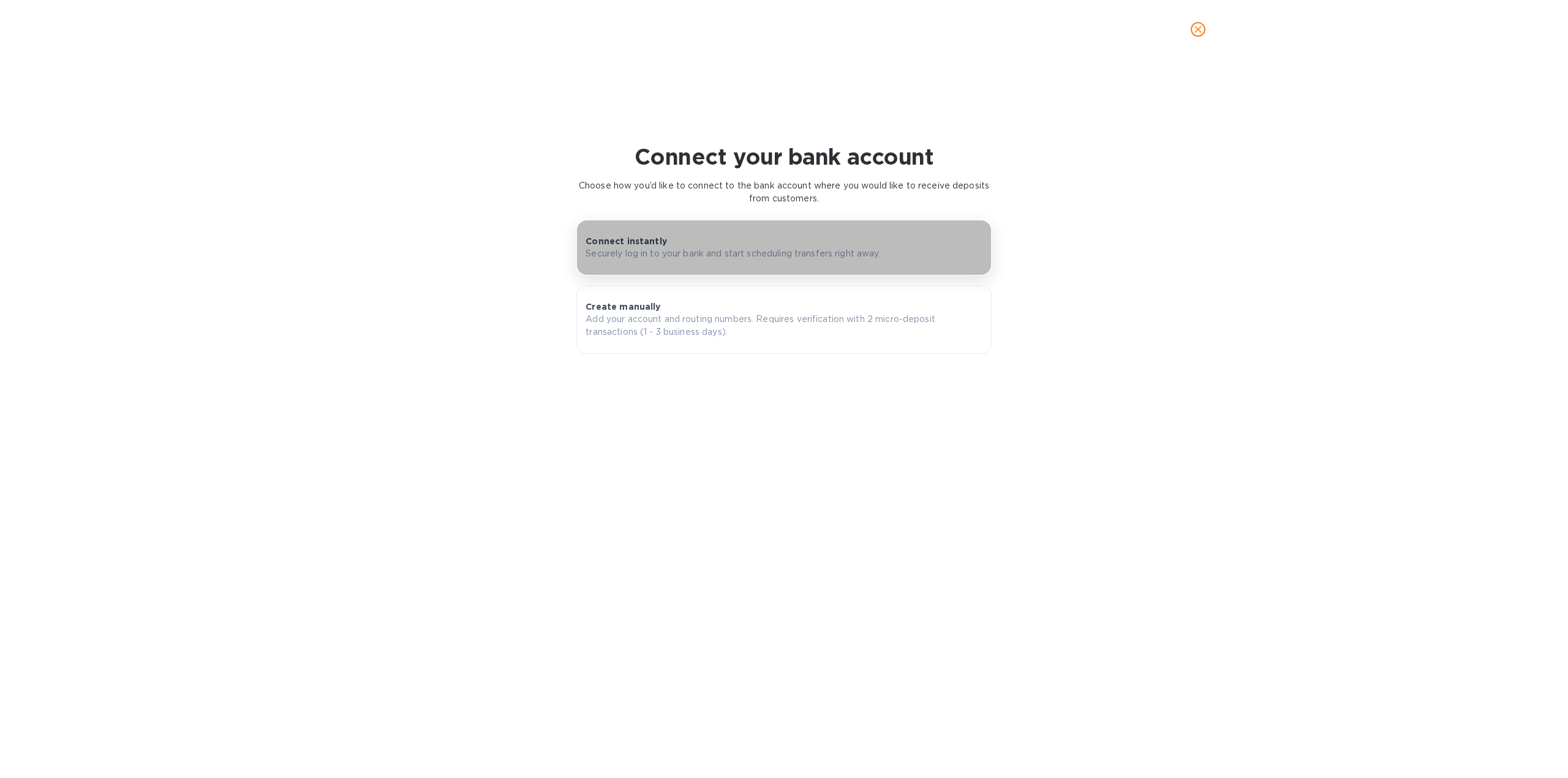
click at [728, 252] on p "Securely log in to your bank and start scheduling transfers right away." at bounding box center [732, 254] width 295 height 13
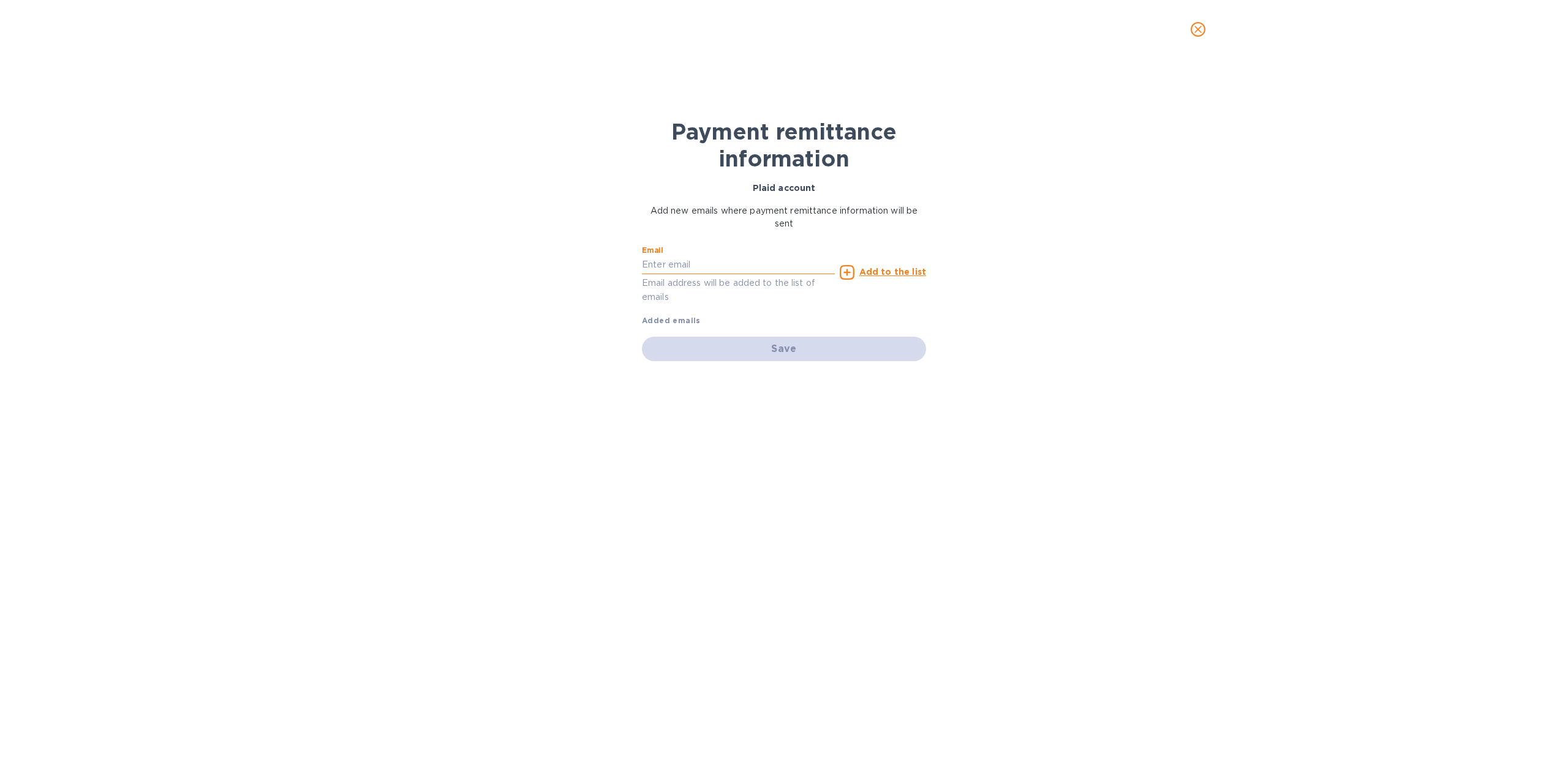
click at [713, 265] on input "text" at bounding box center [738, 265] width 193 height 18
click at [710, 264] on input "text" at bounding box center [738, 265] width 193 height 18
type input "[EMAIL_ADDRESS][DOMAIN_NAME]"
click at [852, 272] on icon at bounding box center [846, 272] width 14 height 14
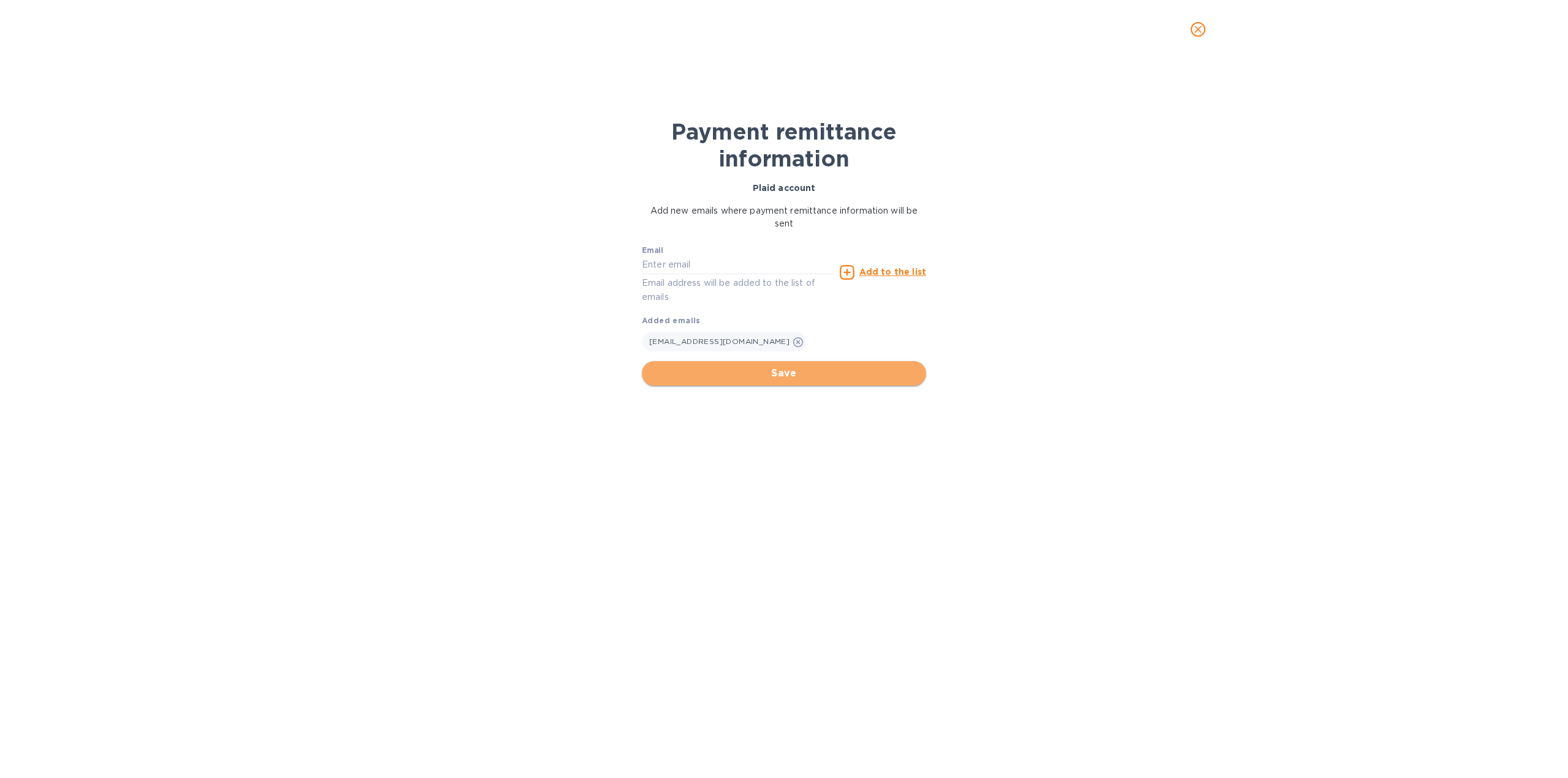
click at [785, 381] on button "Save" at bounding box center [784, 373] width 284 height 24
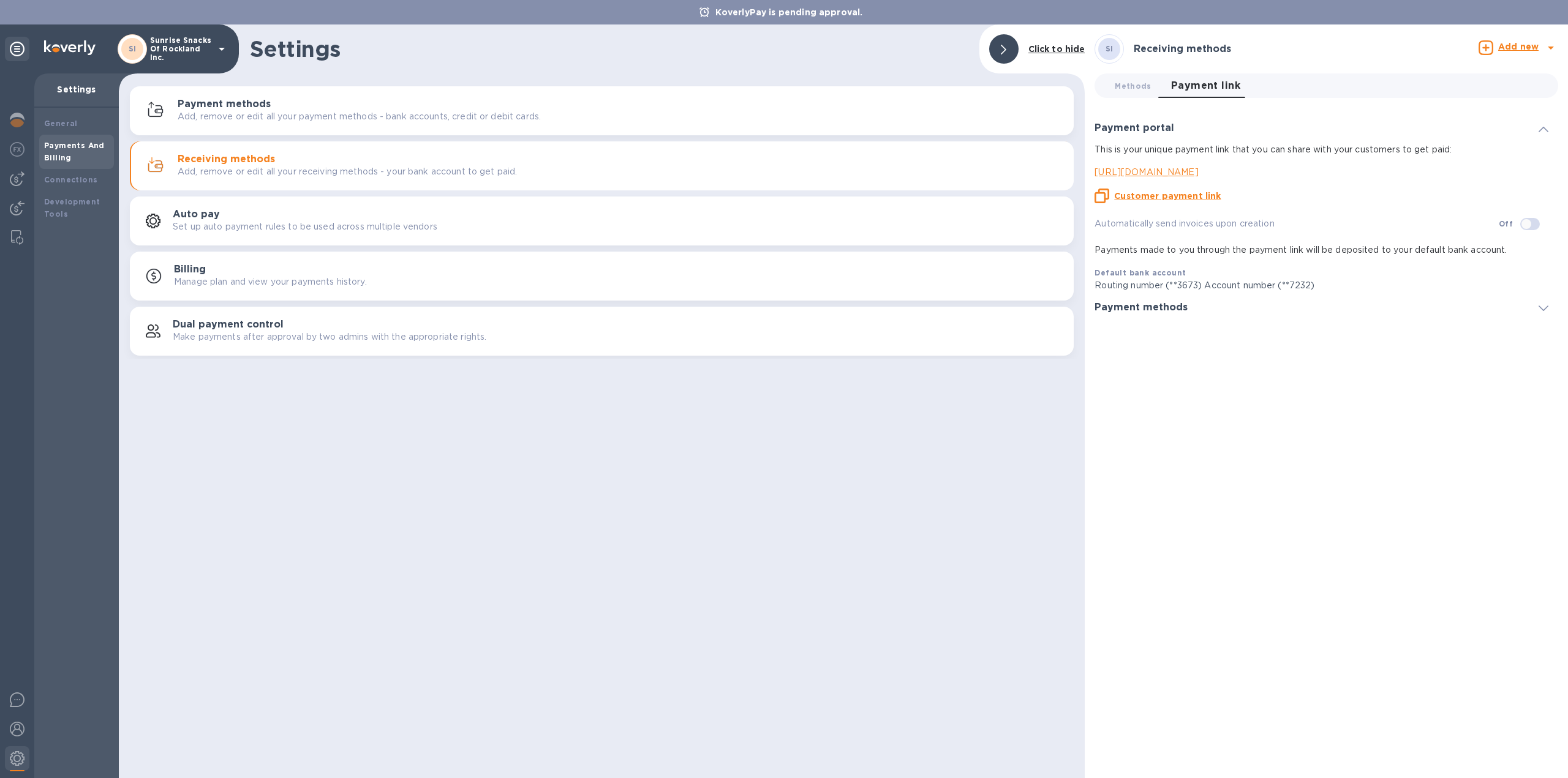
click at [1546, 309] on icon at bounding box center [1543, 308] width 10 height 5
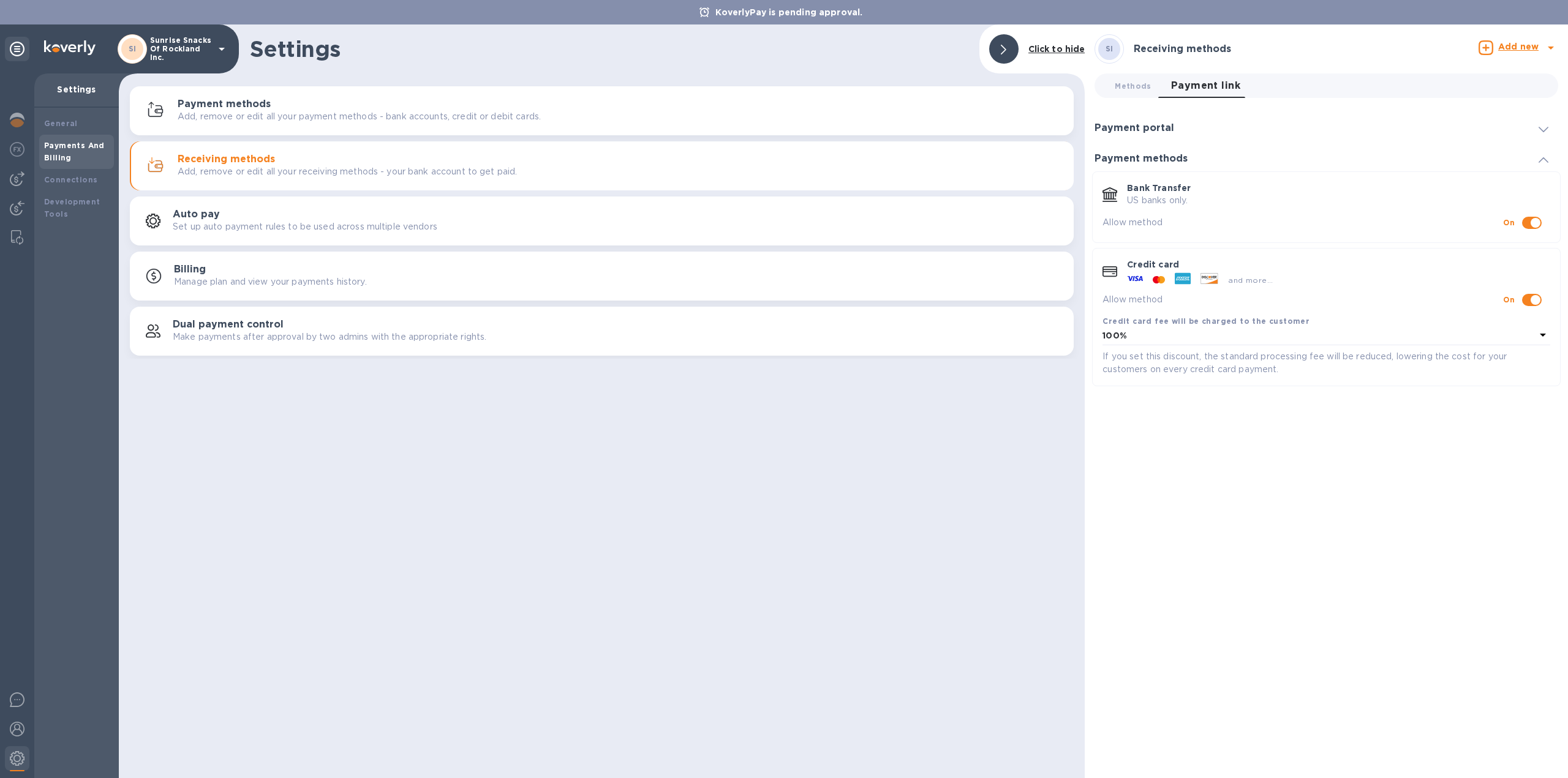
click at [1541, 336] on icon at bounding box center [1542, 335] width 14 height 14
click at [1389, 613] on div "SI Receiving methods Add new Methods 0 Payment link 0 Payment portal This is yo…" at bounding box center [1326, 401] width 483 height 754
click at [1528, 297] on input "checkbox" at bounding box center [1535, 300] width 63 height 21
checkbox input "false"
click at [1549, 157] on div at bounding box center [1543, 158] width 30 height 12
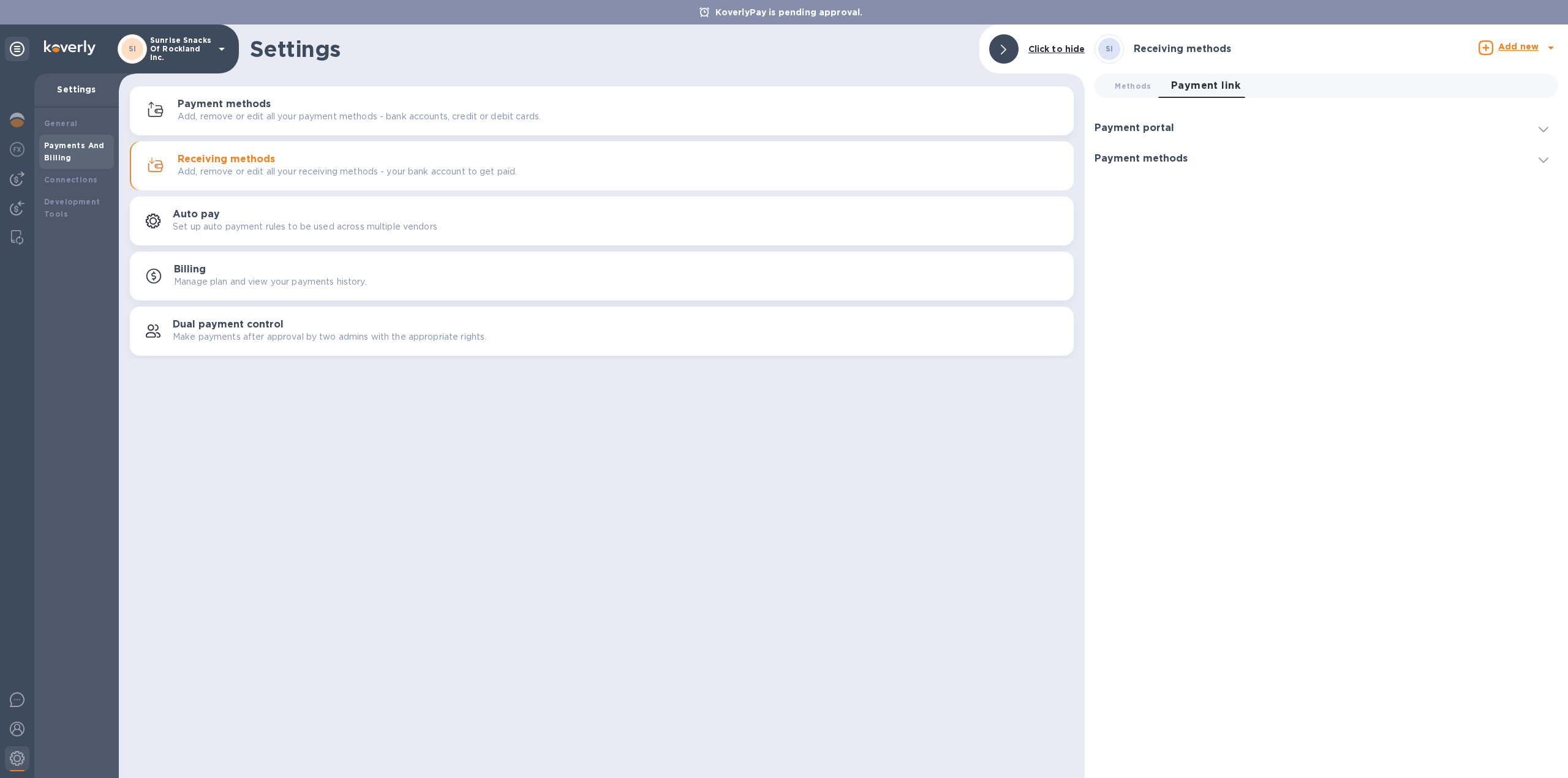
click at [1549, 157] on div at bounding box center [1543, 158] width 30 height 12
click at [1538, 129] on icon at bounding box center [1543, 129] width 10 height 5
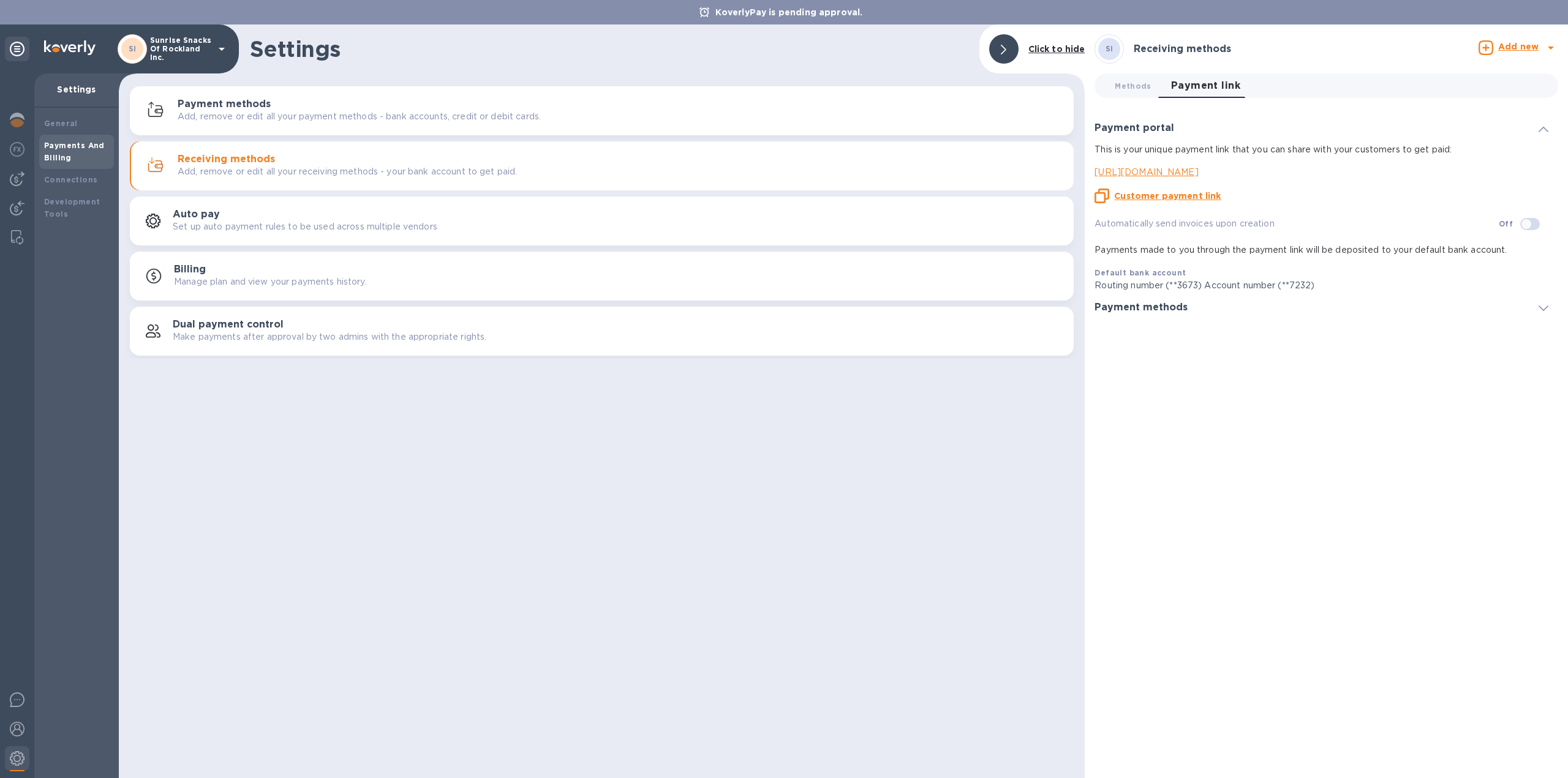
click at [1190, 194] on u "Customer payment link" at bounding box center [1167, 195] width 107 height 10
click at [87, 124] on div "General" at bounding box center [76, 123] width 65 height 12
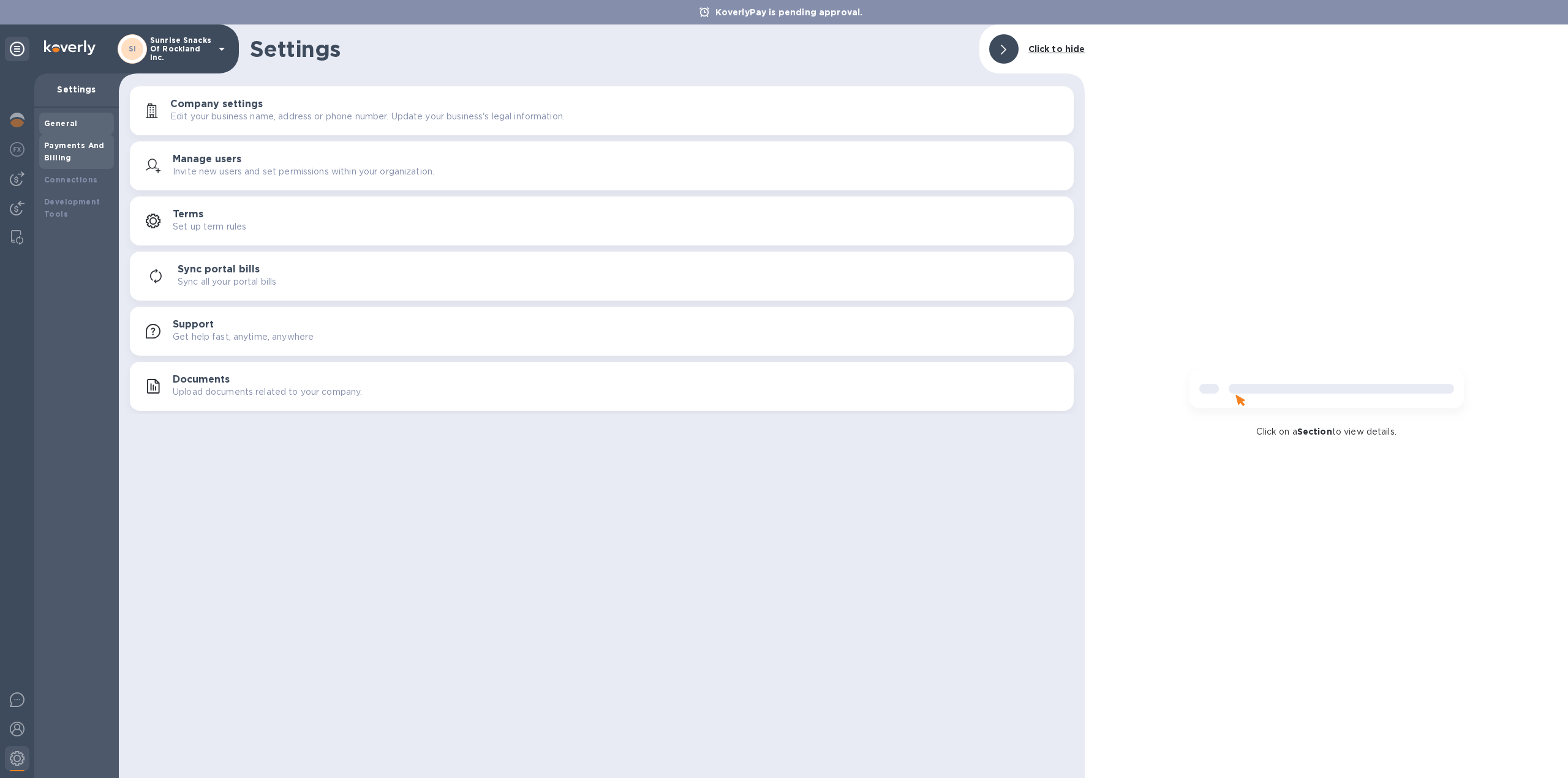
click at [87, 148] on b "Payments And Billing" at bounding box center [74, 151] width 61 height 21
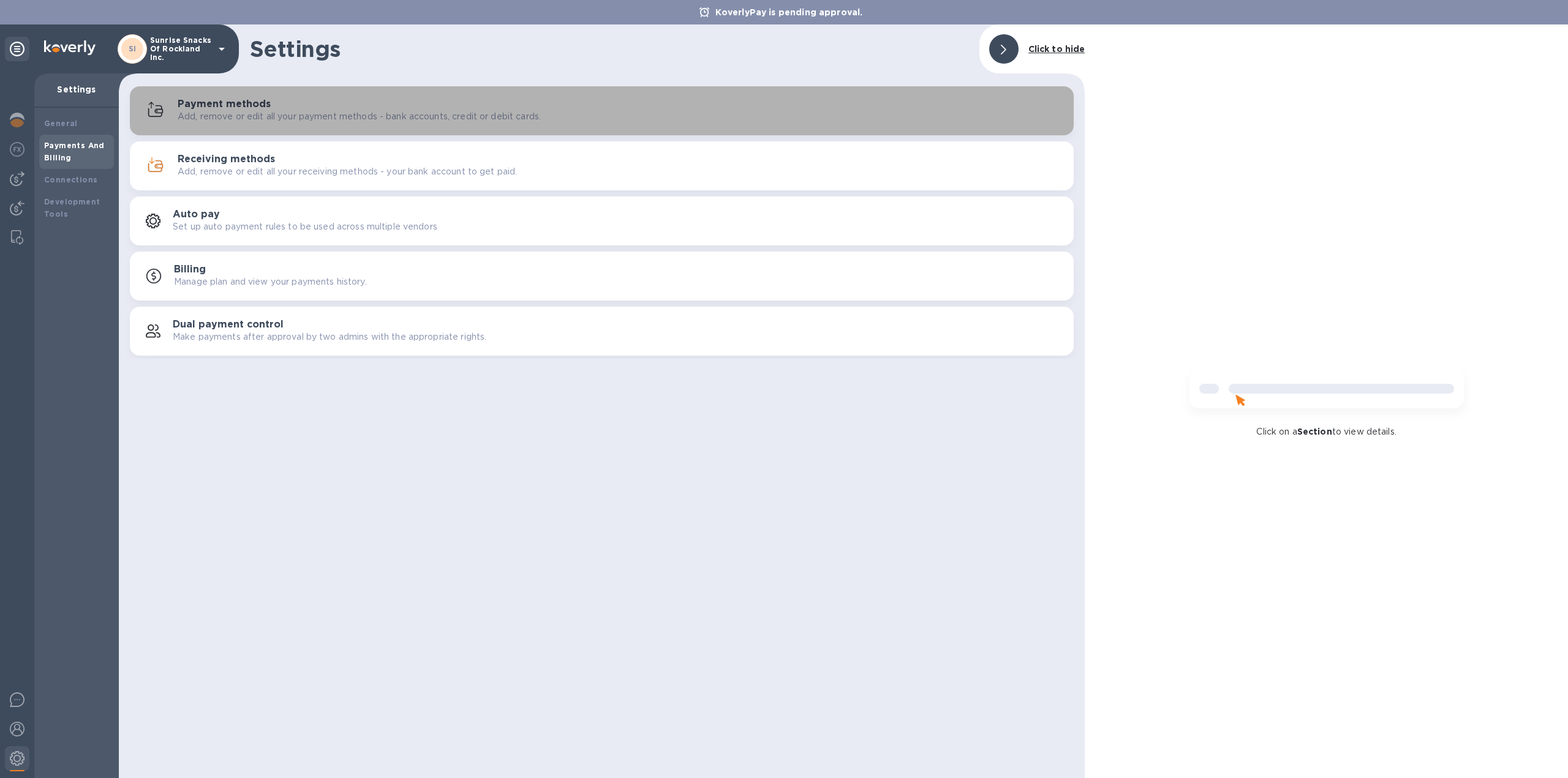
click at [306, 114] on p "Add, remove or edit all your payment methods - bank accounts, credit or debit c…" at bounding box center [360, 117] width 363 height 13
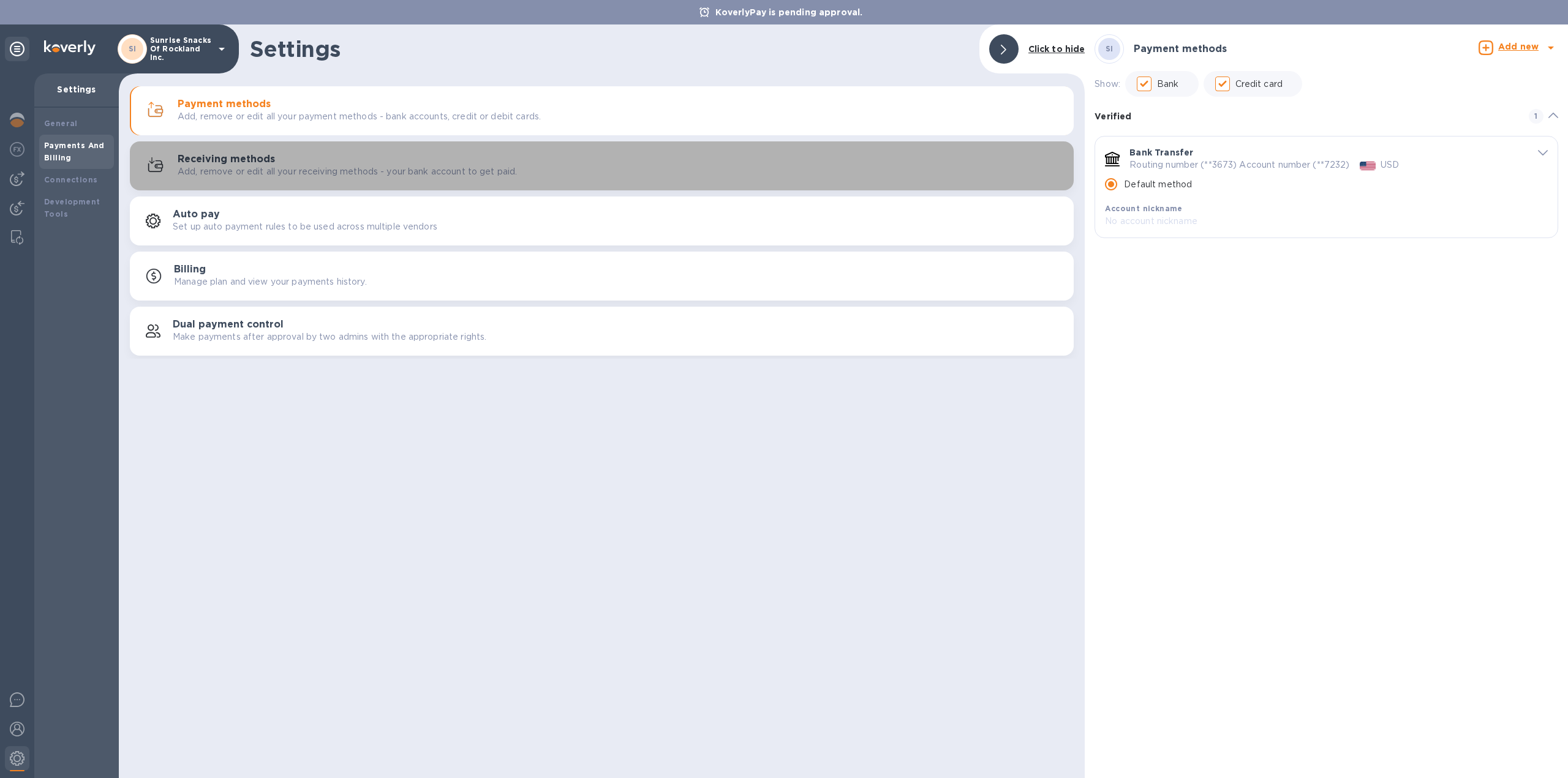
click at [293, 157] on div "Receiving methods Add, remove or edit all your receiving methods - your bank ac…" at bounding box center [621, 166] width 886 height 24
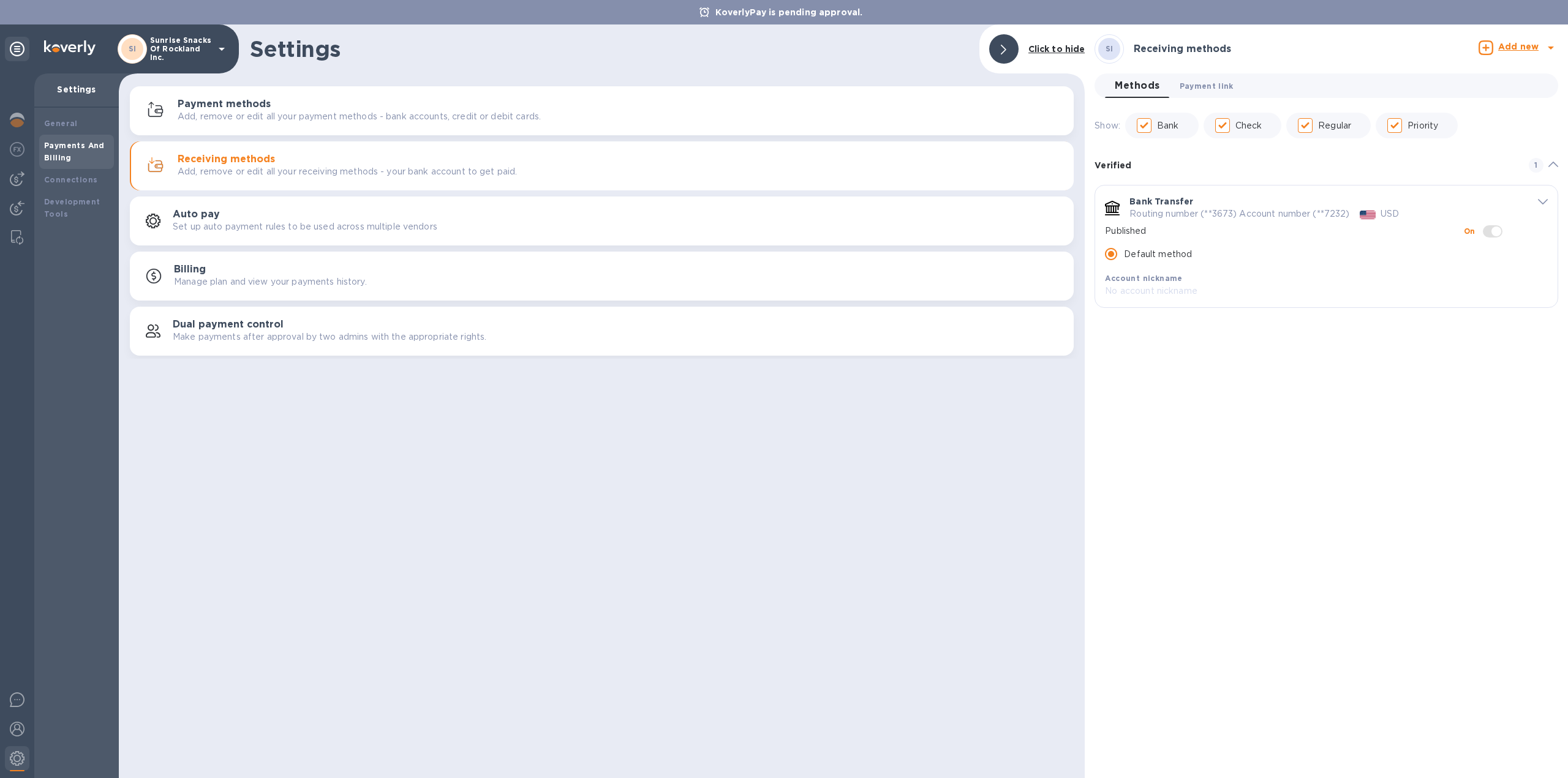
click at [1208, 86] on span "Payment link 0" at bounding box center [1206, 86] width 54 height 13
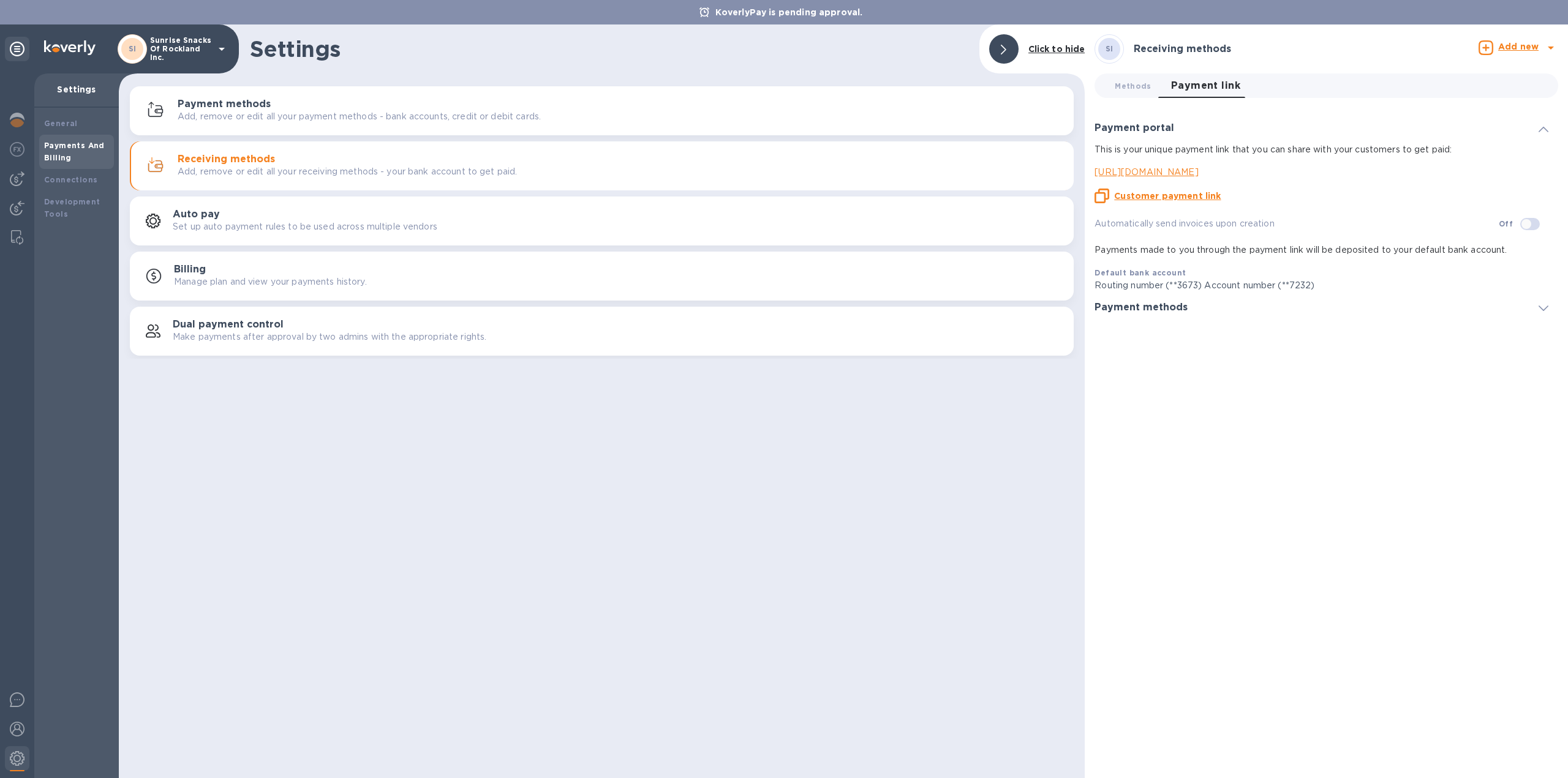
click at [1547, 306] on icon at bounding box center [1543, 308] width 10 height 5
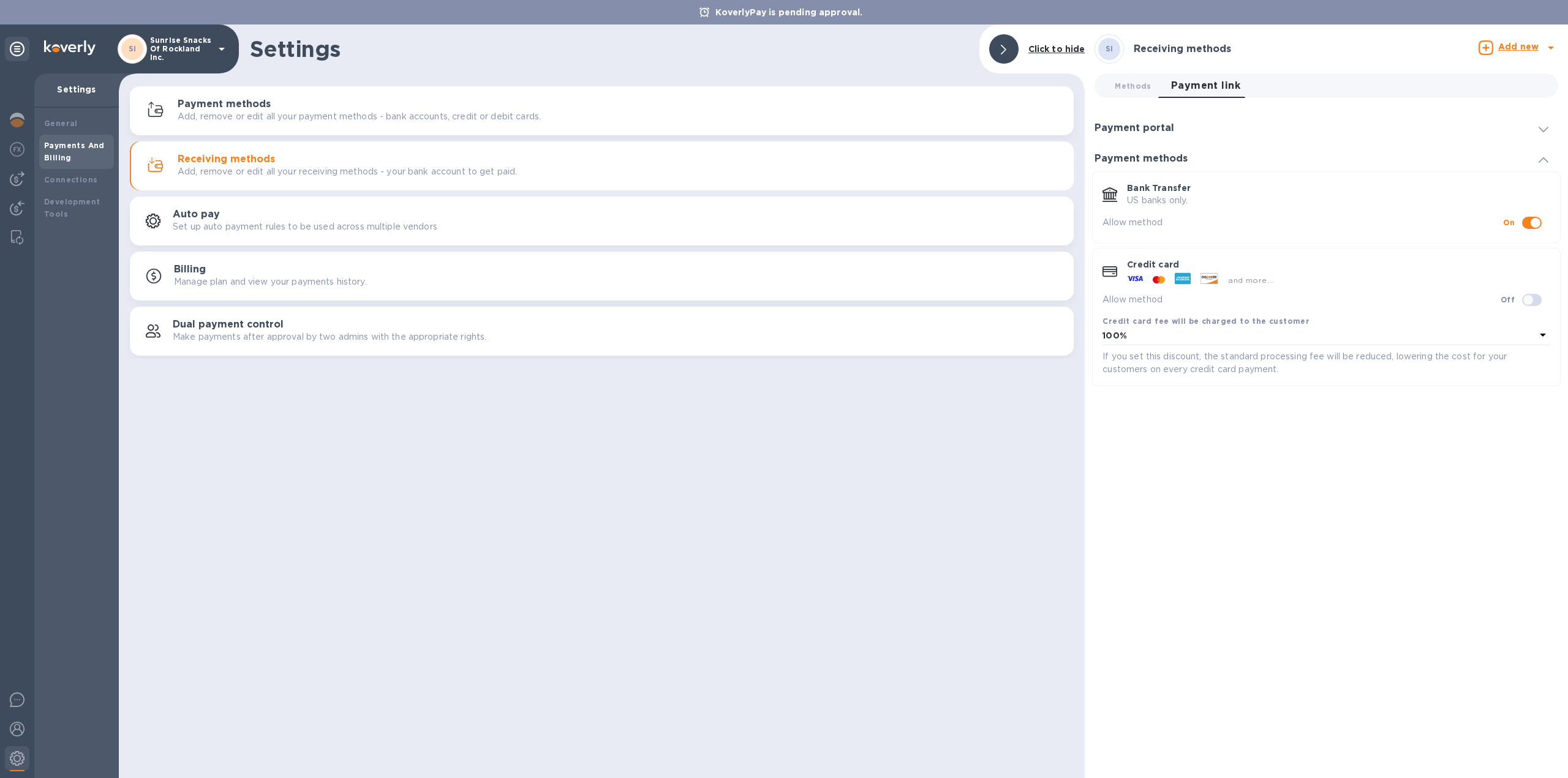
click at [1153, 126] on h3 "Payment portal" at bounding box center [1133, 128] width 79 height 11
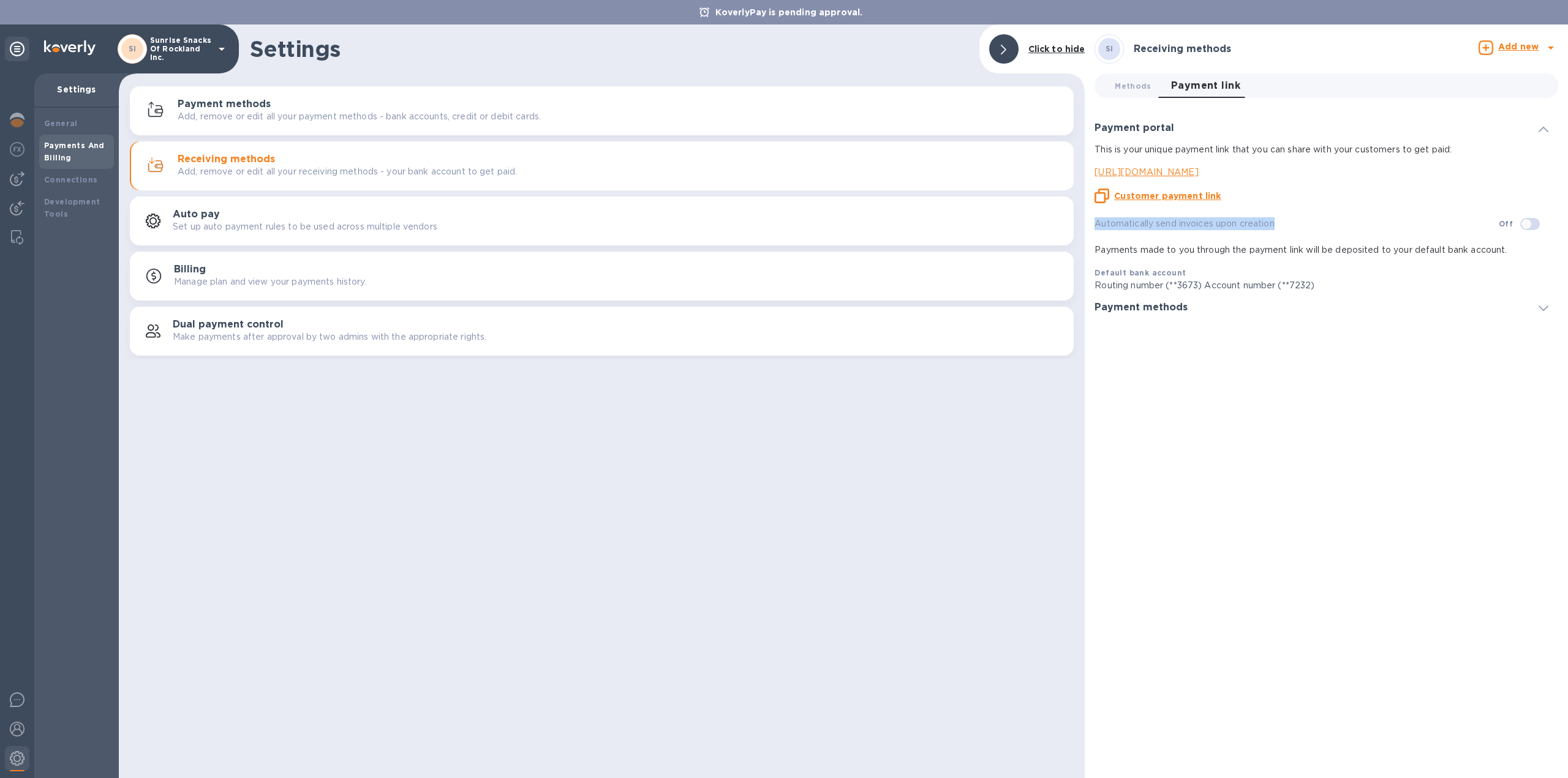
drag, startPoint x: 1278, startPoint y: 224, endPoint x: 1094, endPoint y: 223, distance: 184.0
click at [1095, 224] on p "Automatically send invoices upon creation" at bounding box center [1295, 223] width 404 height 13
copy p "Automatically send invoices upon creation"
click at [1144, 197] on u "Customer payment link" at bounding box center [1167, 195] width 107 height 10
copy p "Automatically send invoices upon creation"
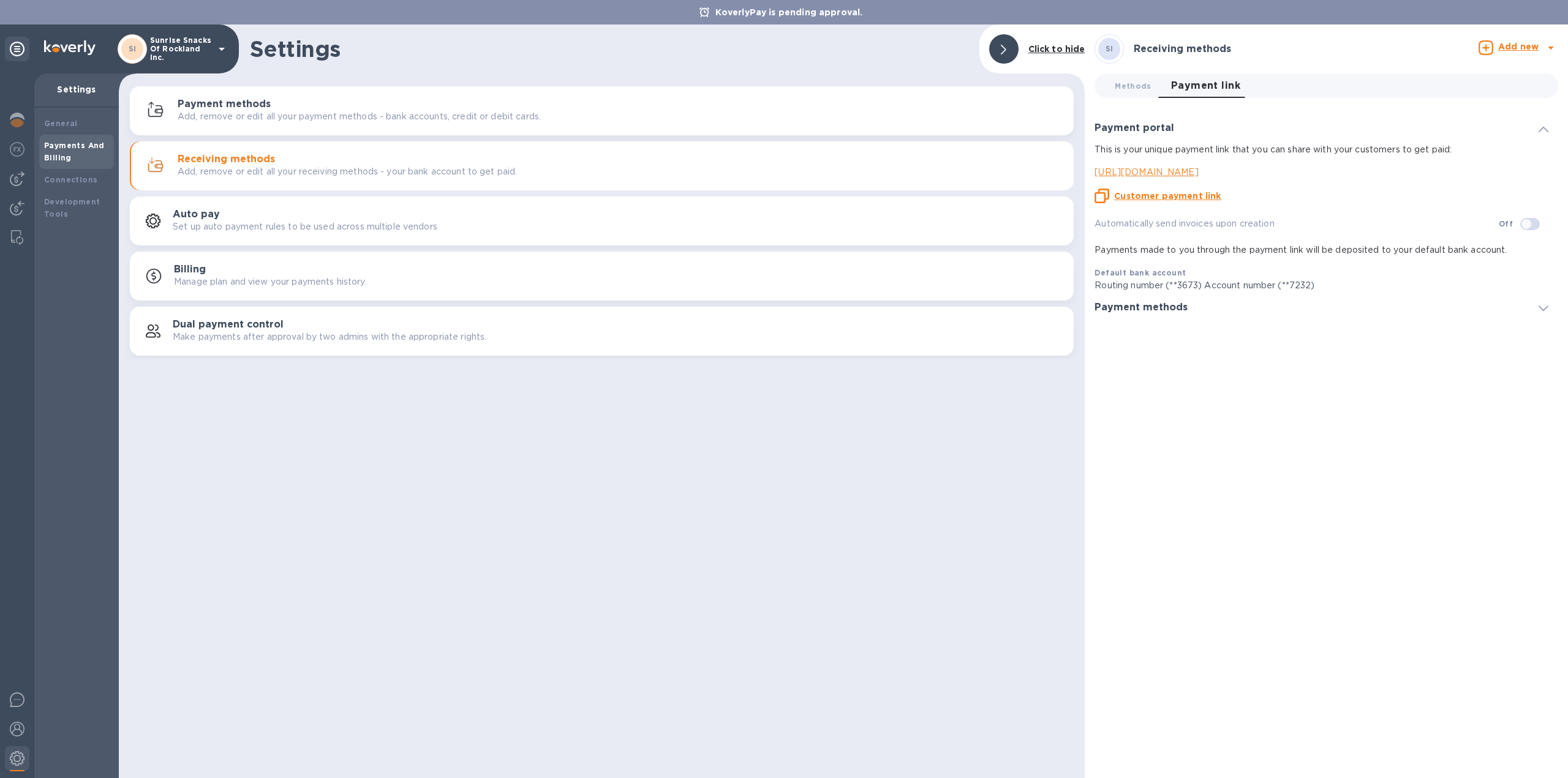
click at [1149, 304] on h3 "Payment methods" at bounding box center [1140, 307] width 93 height 11
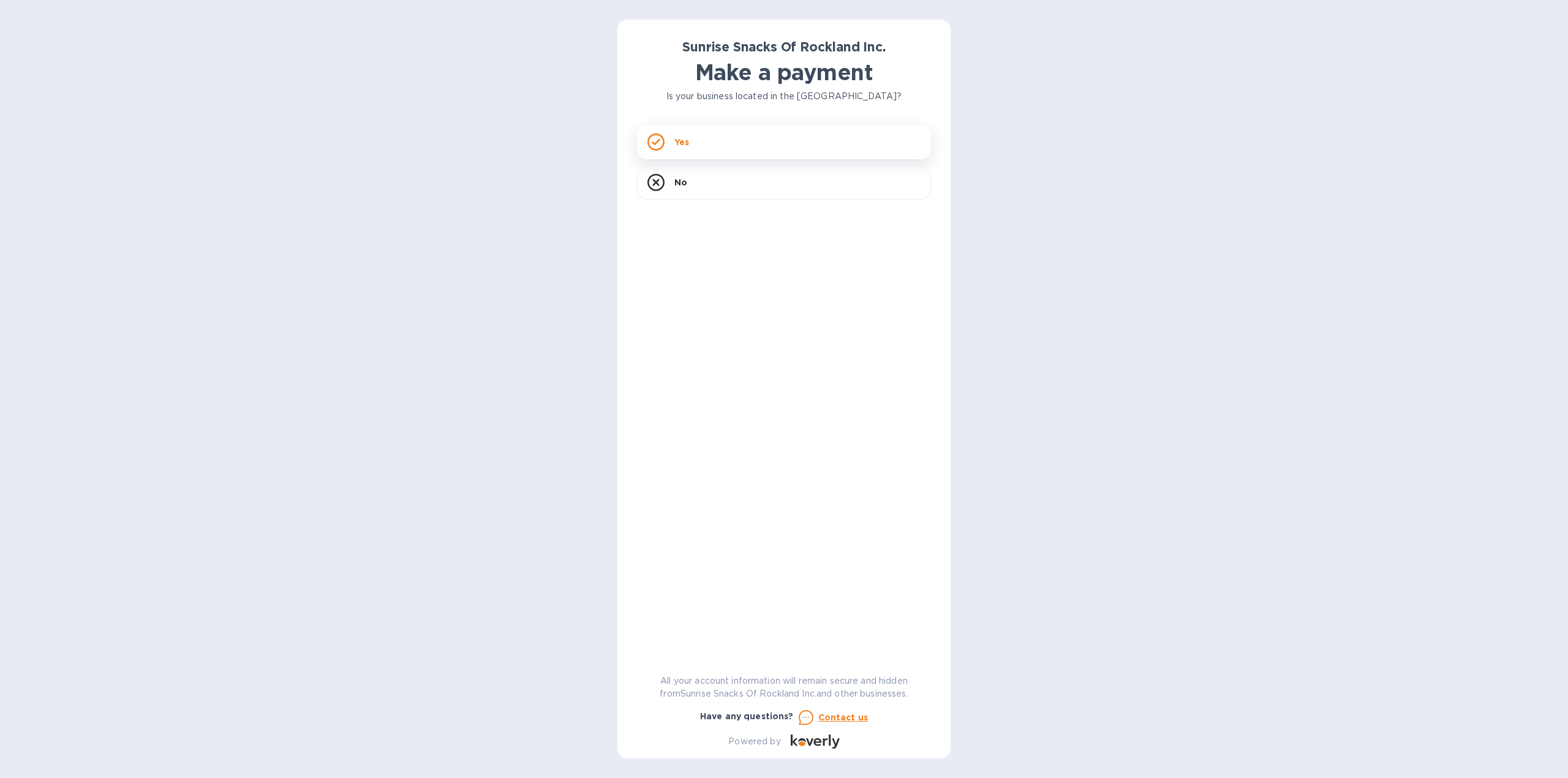
click at [683, 143] on p "Yes" at bounding box center [681, 142] width 14 height 12
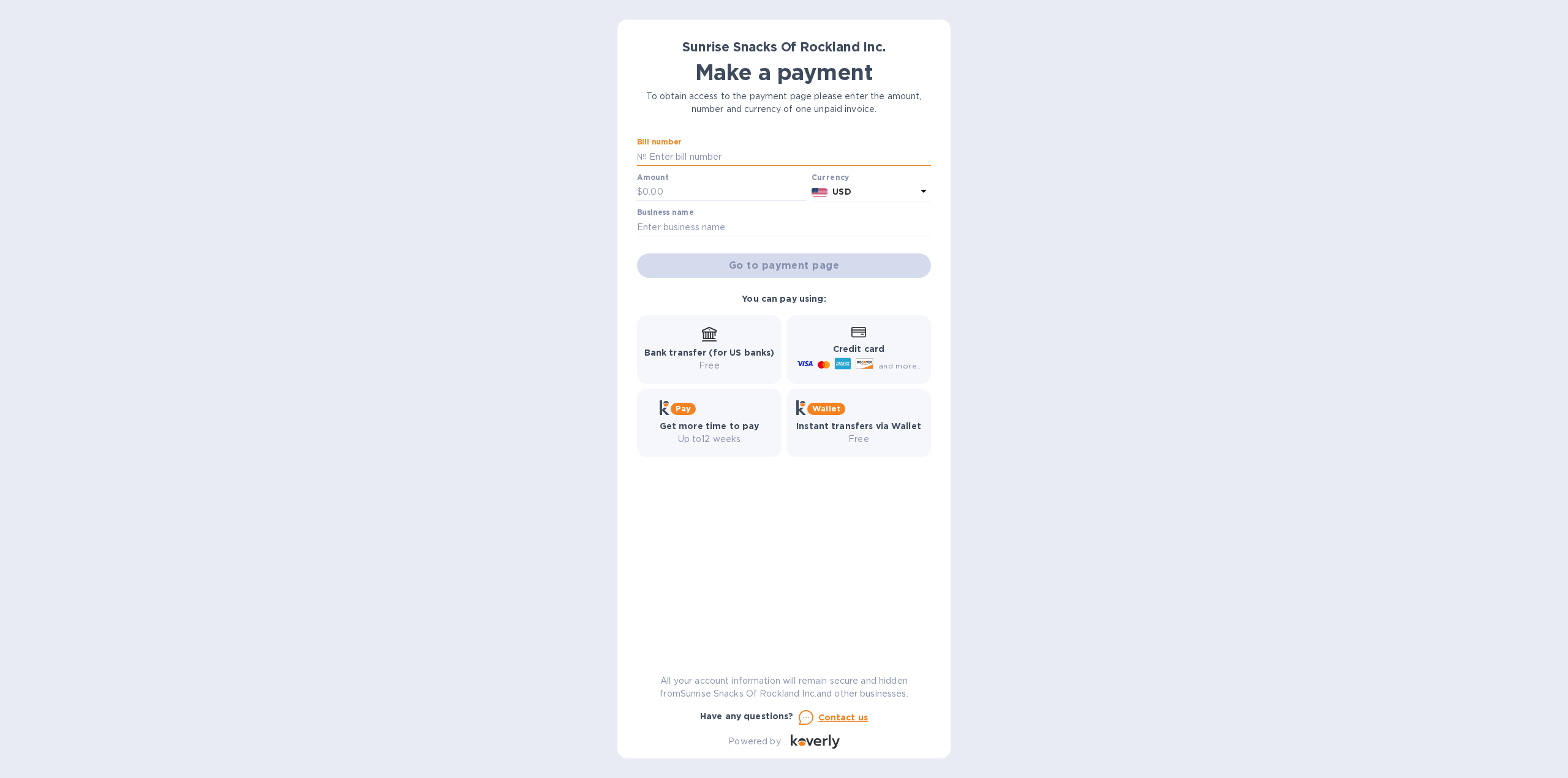
click at [727, 157] on input "text" at bounding box center [788, 157] width 284 height 18
click at [843, 344] on b "Credit card" at bounding box center [859, 349] width 51 height 10
click at [905, 361] on span "and more..." at bounding box center [900, 366] width 45 height 9
drag, startPoint x: 735, startPoint y: 359, endPoint x: 727, endPoint y: 362, distance: 8.5
click at [734, 360] on div "Bank transfer (for US banks) Free" at bounding box center [709, 350] width 130 height 45
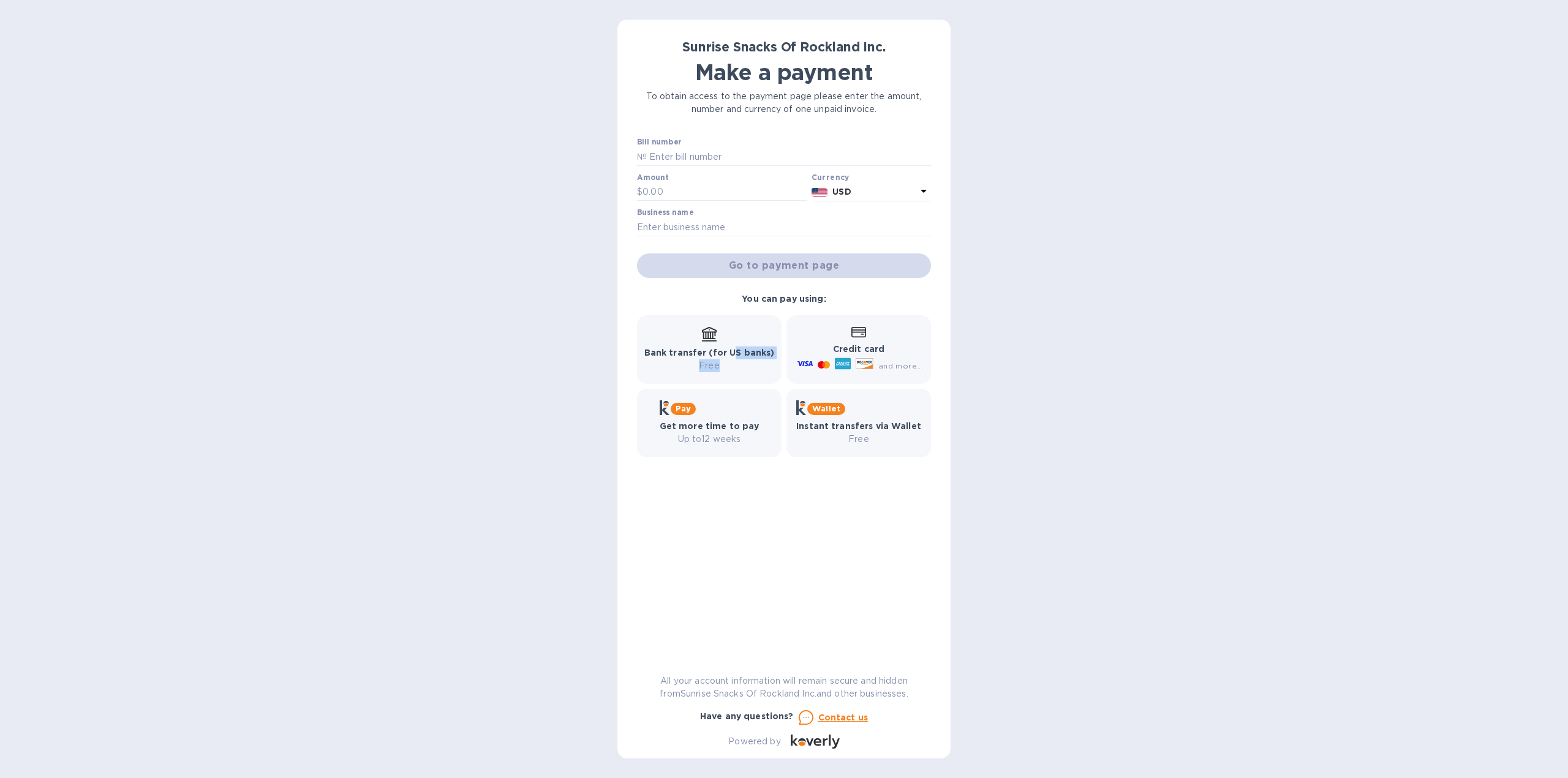
click at [720, 362] on p "Free" at bounding box center [709, 366] width 130 height 13
click at [743, 155] on input "text" at bounding box center [788, 157] width 284 height 18
type input "Test"
click at [723, 193] on input "text" at bounding box center [724, 192] width 164 height 18
type input "1"
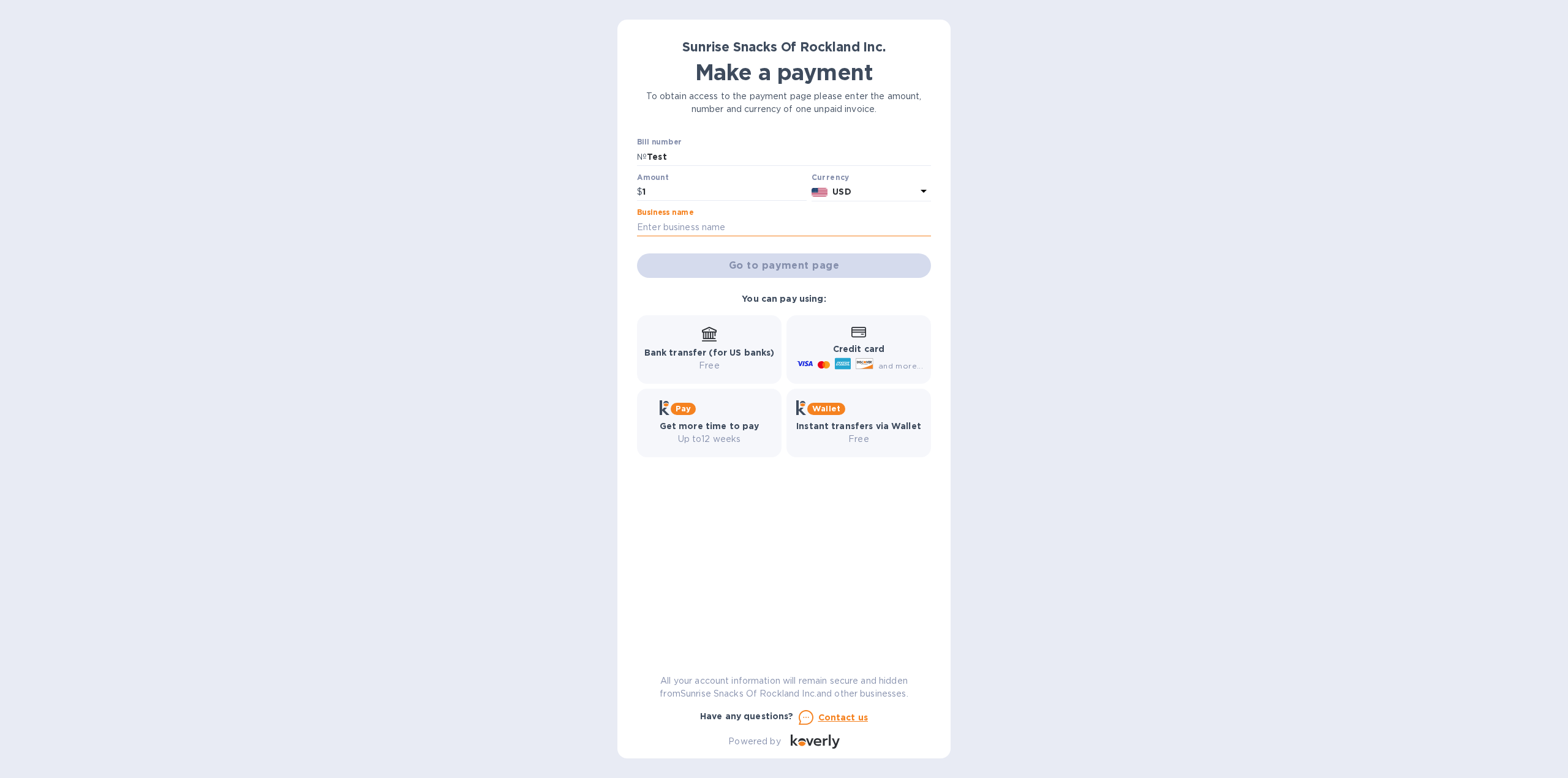
click at [717, 228] on input "text" at bounding box center [784, 227] width 294 height 18
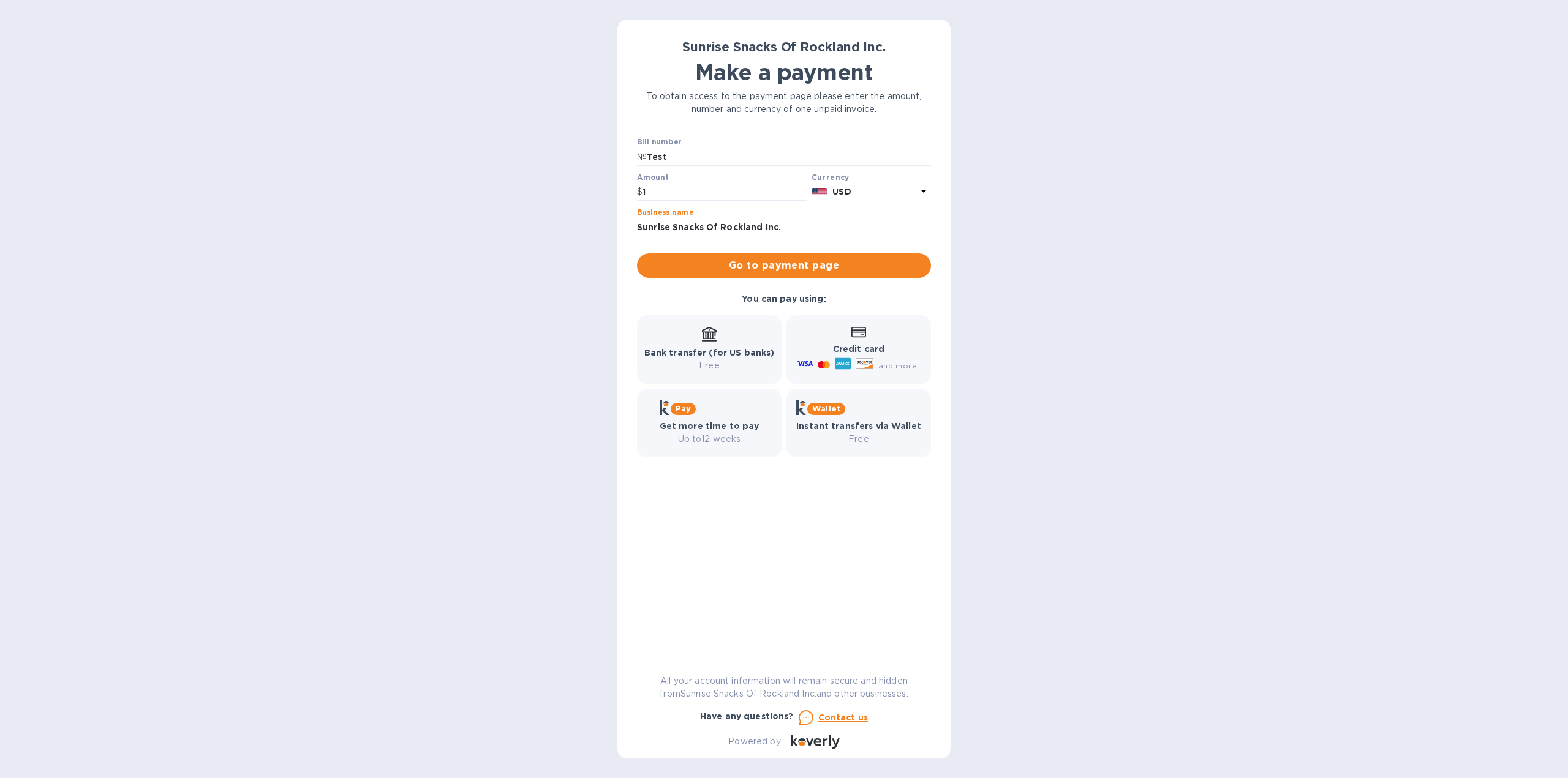
drag, startPoint x: 784, startPoint y: 232, endPoint x: 703, endPoint y: 228, distance: 81.1
click at [703, 228] on input "Sunrise Snacks Of Rockland Inc." at bounding box center [784, 227] width 294 height 18
type input "Sunrise Snacks"
click at [879, 266] on span "Go to payment page" at bounding box center [784, 265] width 274 height 14
